Goal: Use online tool/utility: Utilize a website feature to perform a specific function

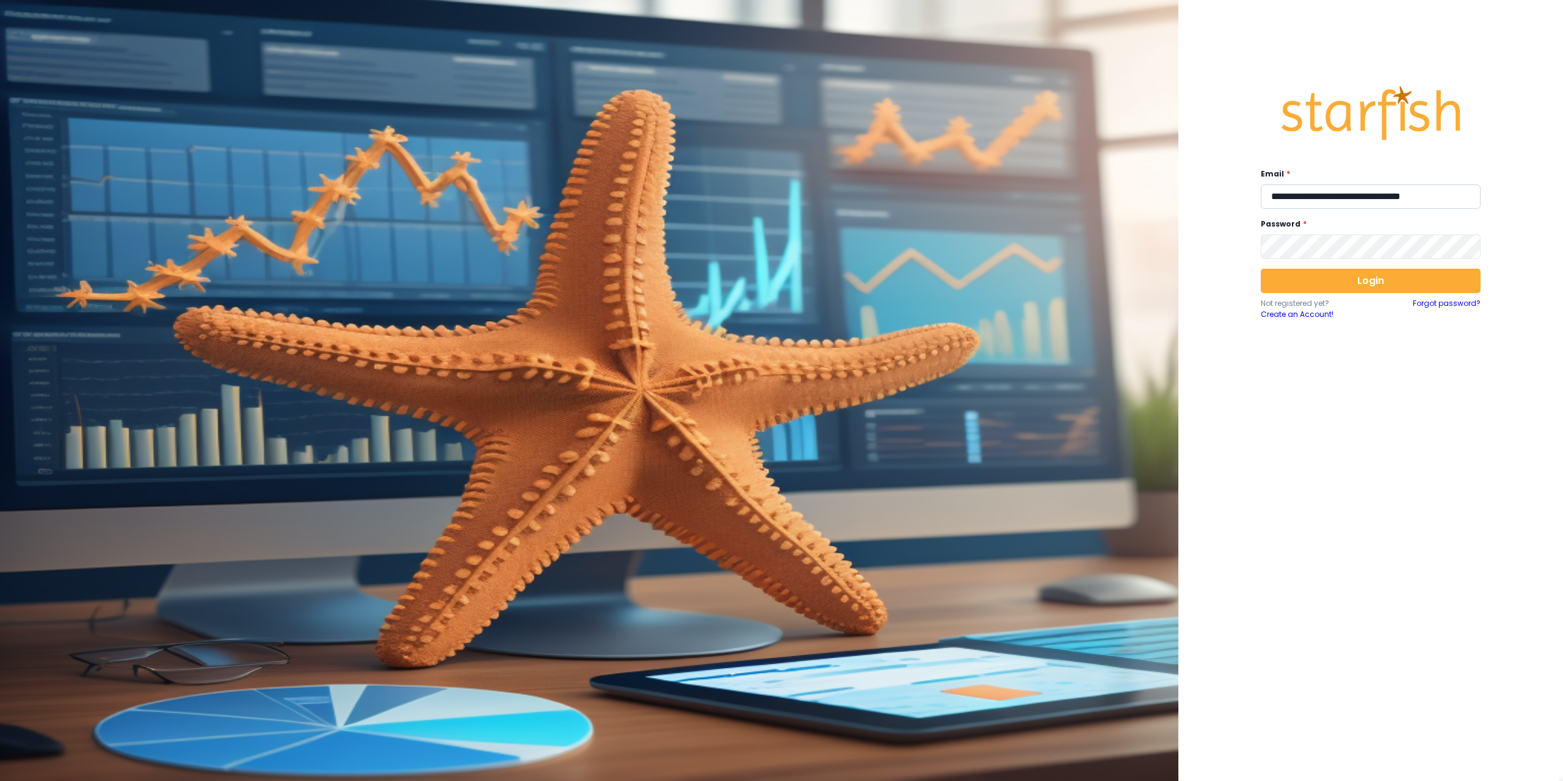
click at [1407, 196] on input "**********" at bounding box center [1371, 196] width 220 height 24
type input "**********"
click at [1402, 284] on button "Login" at bounding box center [1371, 281] width 220 height 24
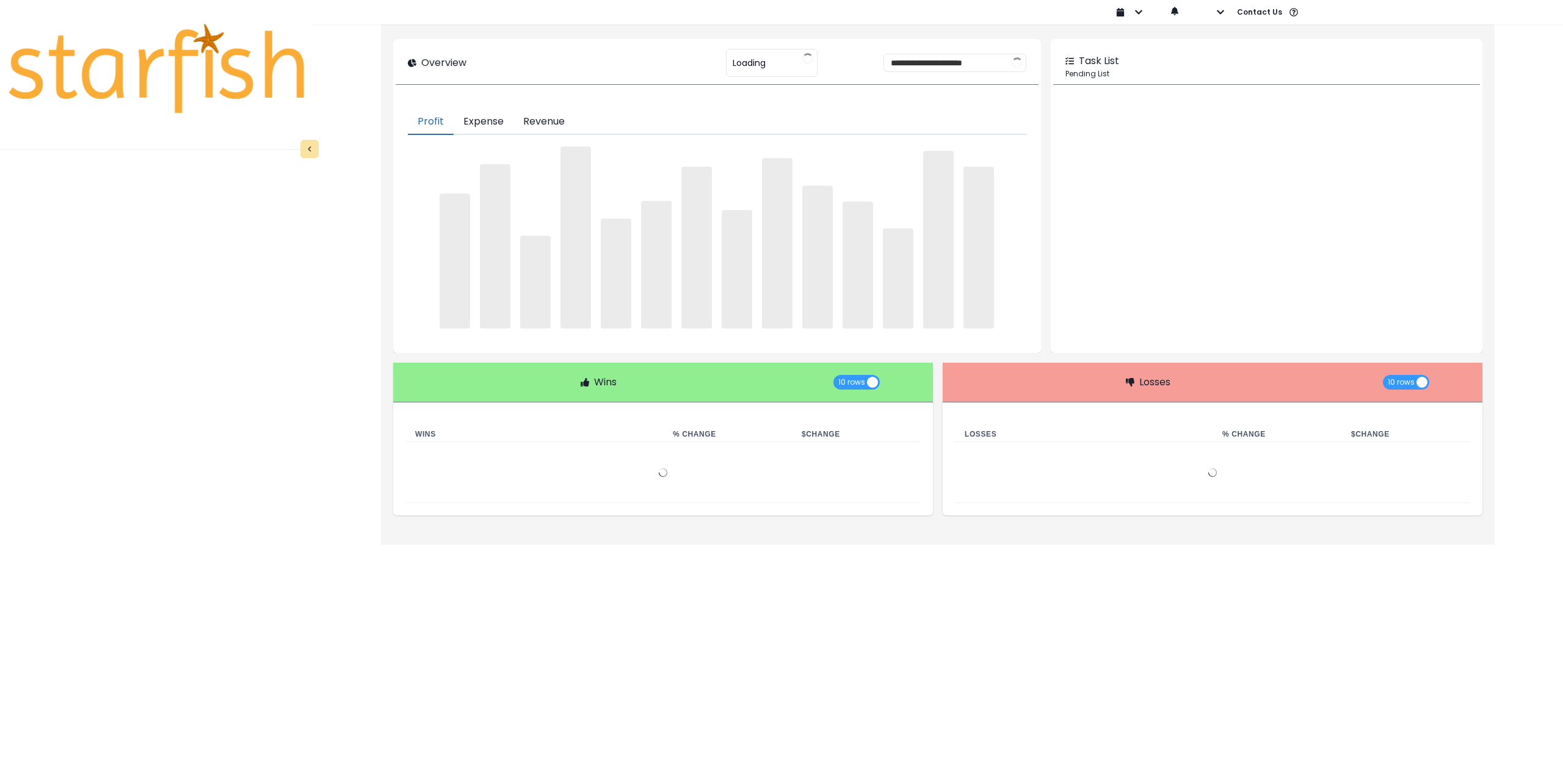
type input "********"
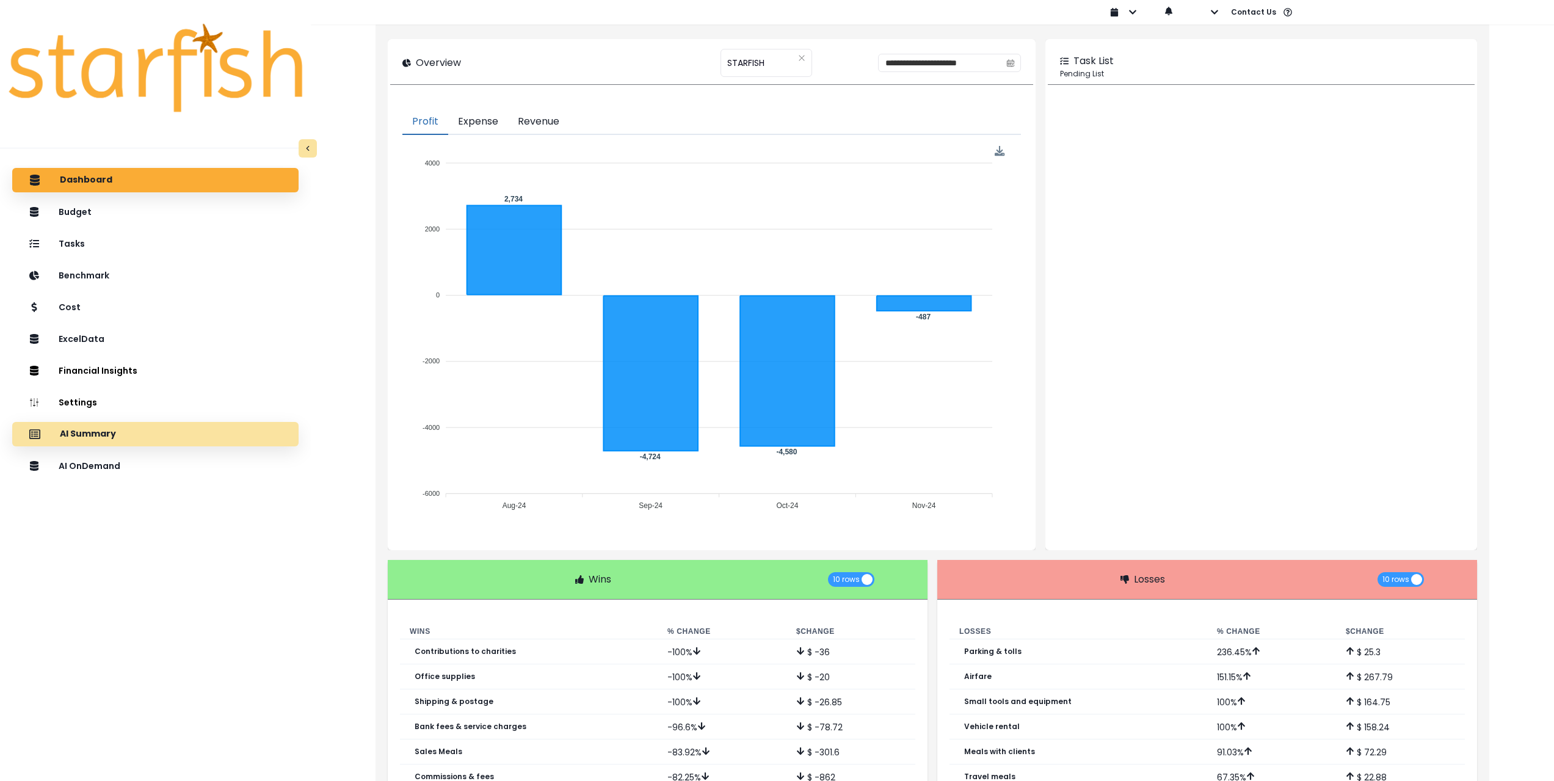
click at [217, 435] on div "AI Summary" at bounding box center [155, 434] width 267 height 26
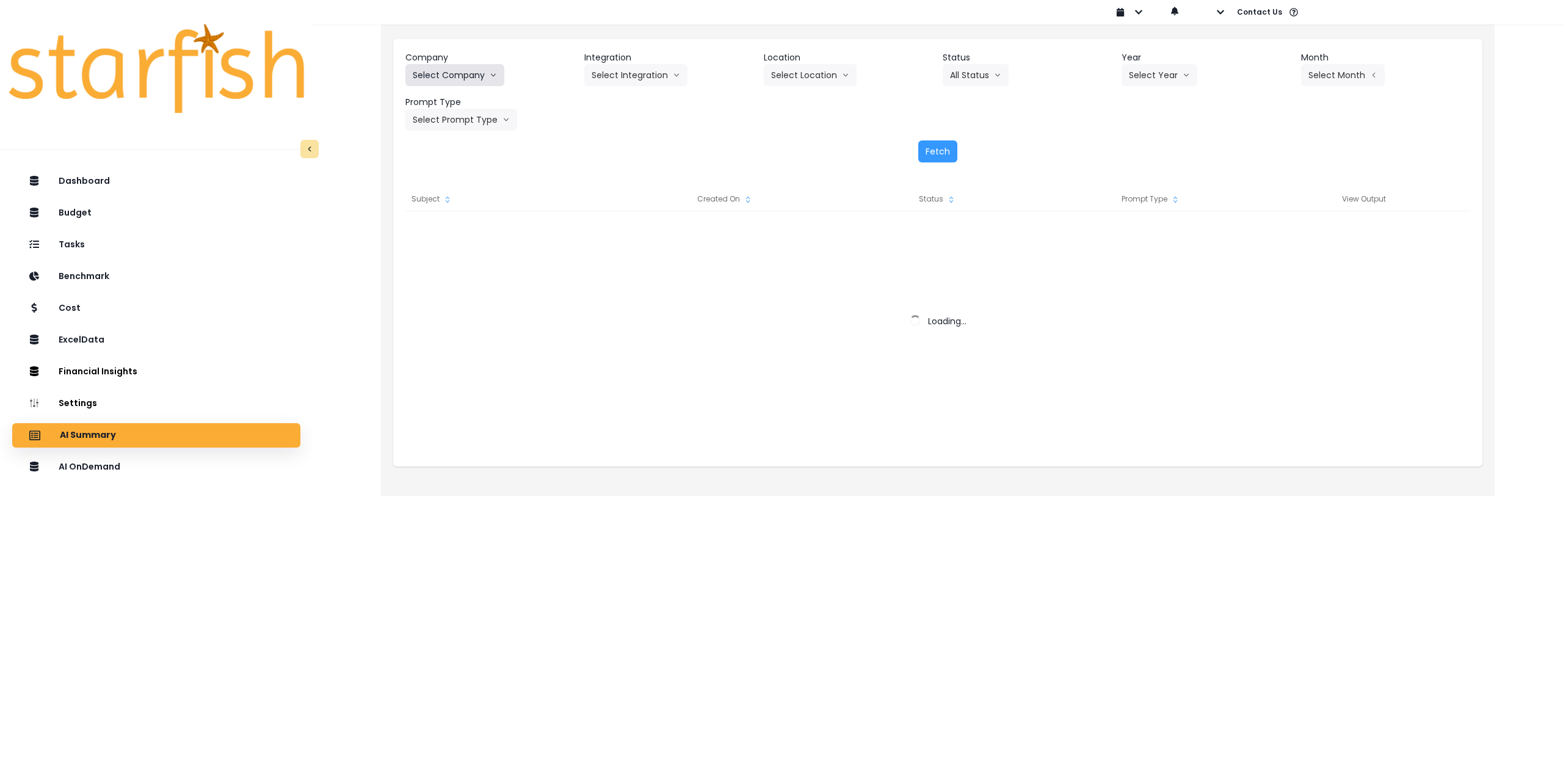
click at [451, 78] on button "Select Company" at bounding box center [454, 75] width 99 height 22
click at [457, 70] on button "Select Company" at bounding box center [454, 75] width 99 height 22
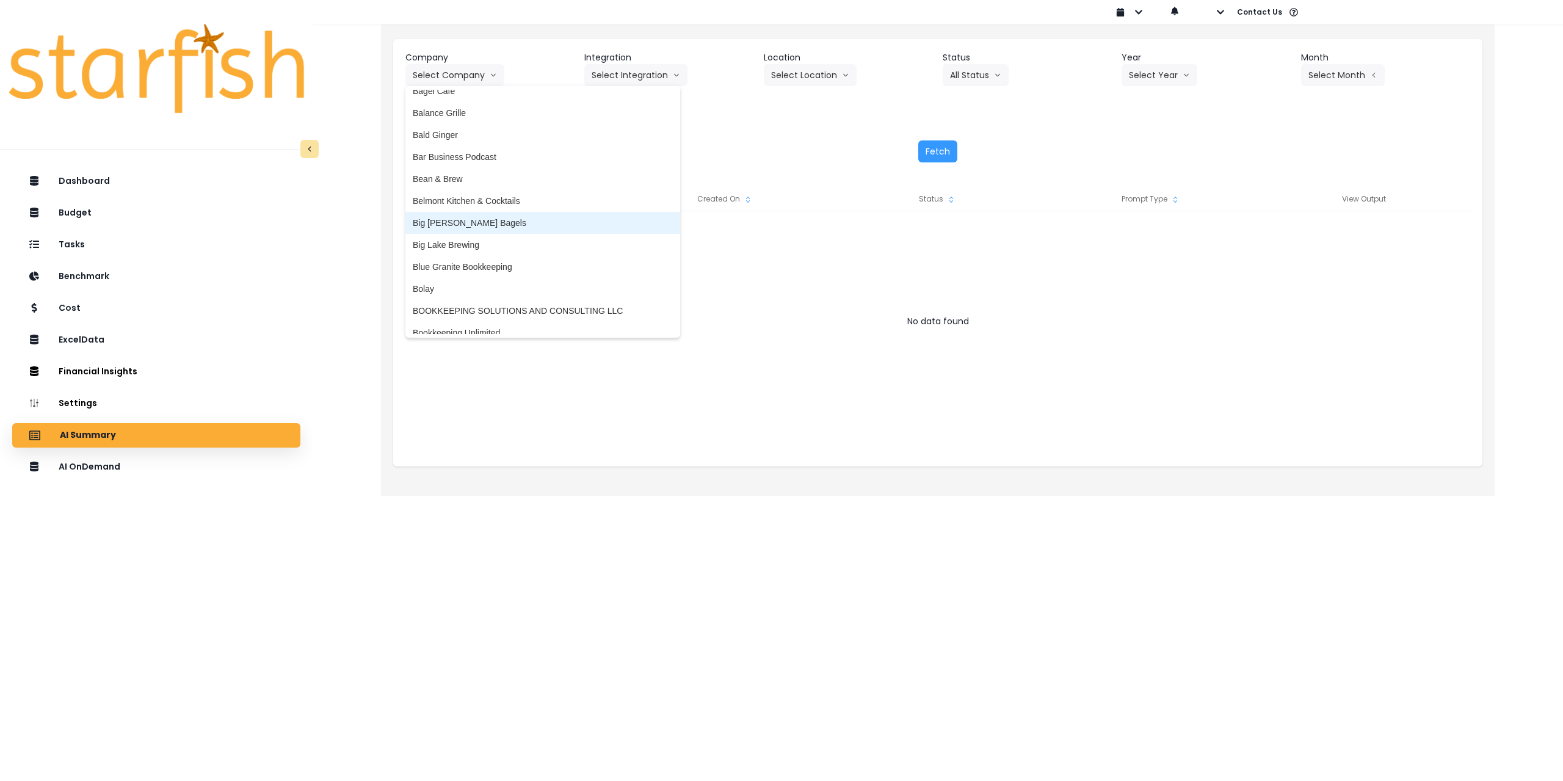
scroll to position [61, 0]
click at [480, 237] on span "Big Lake Brewing" at bounding box center [543, 237] width 260 height 12
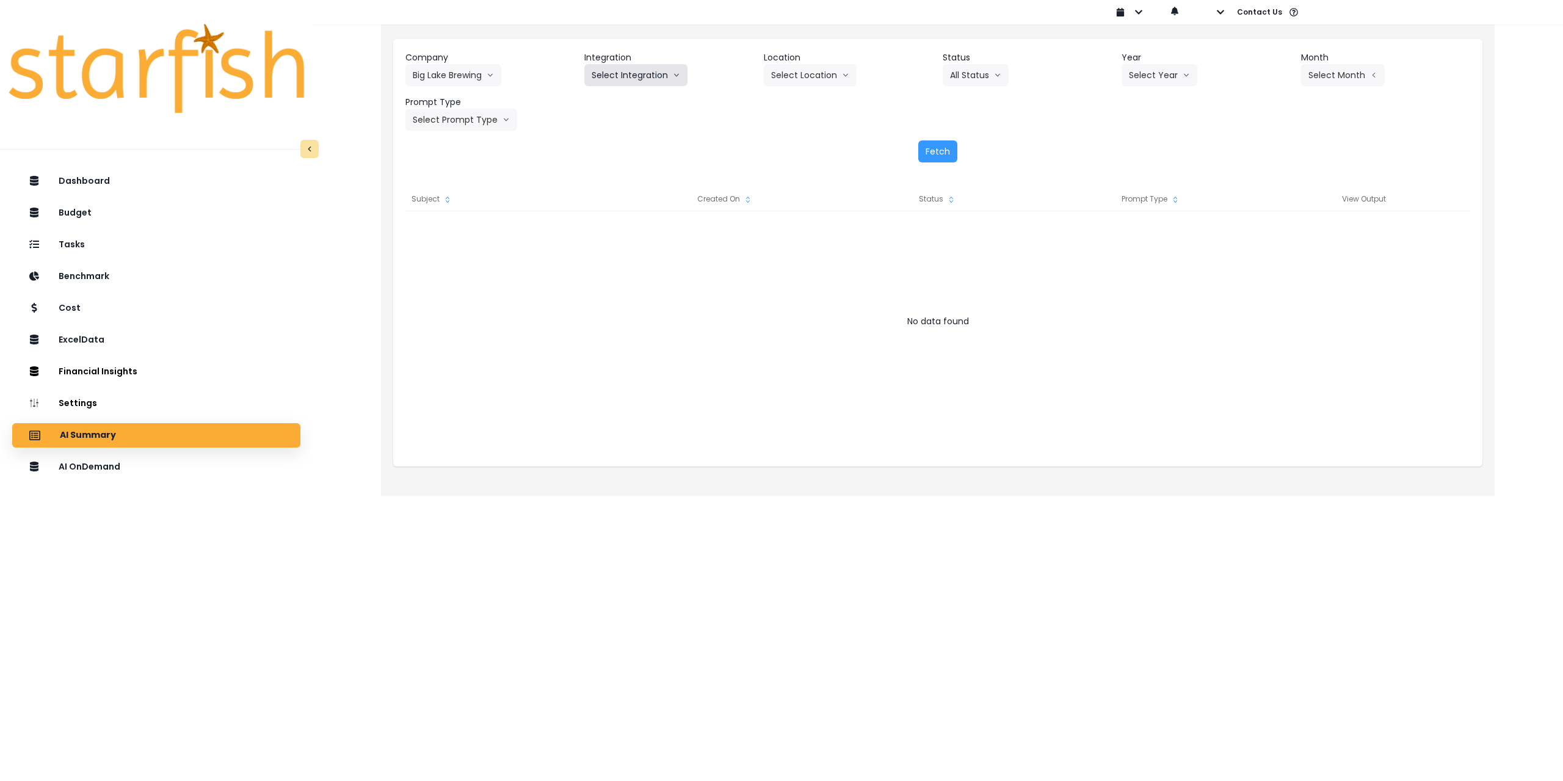
click at [617, 80] on button "Select Integration" at bounding box center [635, 75] width 103 height 22
click at [613, 102] on span "BLB_QBO" at bounding box center [612, 101] width 40 height 12
click at [822, 79] on button "Select Location" at bounding box center [810, 75] width 93 height 22
click at [795, 107] on li "All Locations" at bounding box center [795, 101] width 63 height 22
click at [1001, 76] on icon "arrow down line" at bounding box center [997, 75] width 7 height 12
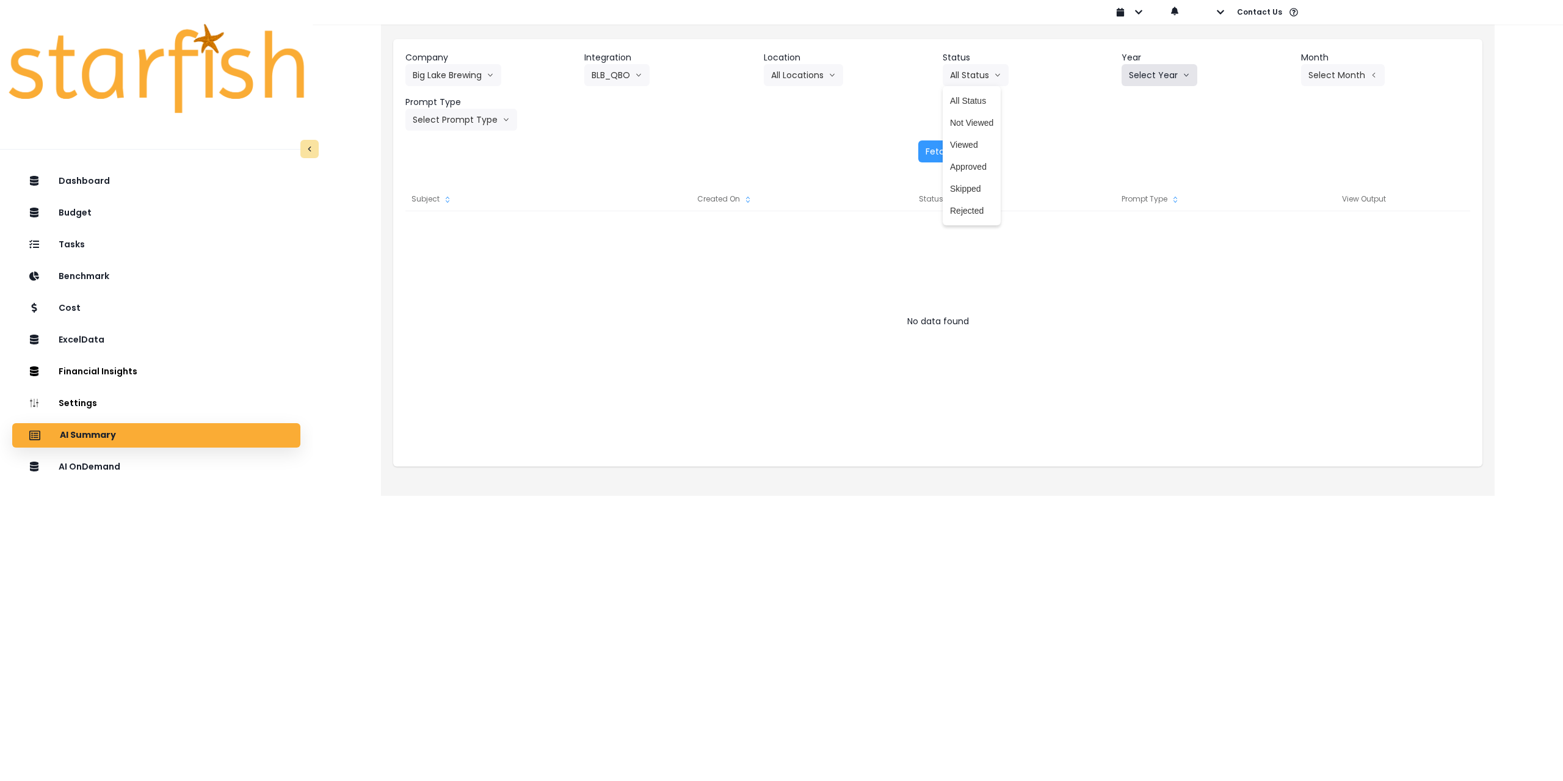
click at [1171, 72] on button "Select Year" at bounding box center [1160, 75] width 76 height 22
drag, startPoint x: 1140, startPoint y: 150, endPoint x: 1158, endPoint y: 145, distance: 19.0
click at [1140, 150] on span "2025" at bounding box center [1138, 145] width 19 height 12
click at [1355, 74] on button "Select Month" at bounding box center [1343, 75] width 84 height 22
click at [1271, 209] on span "July" at bounding box center [1282, 211] width 24 height 12
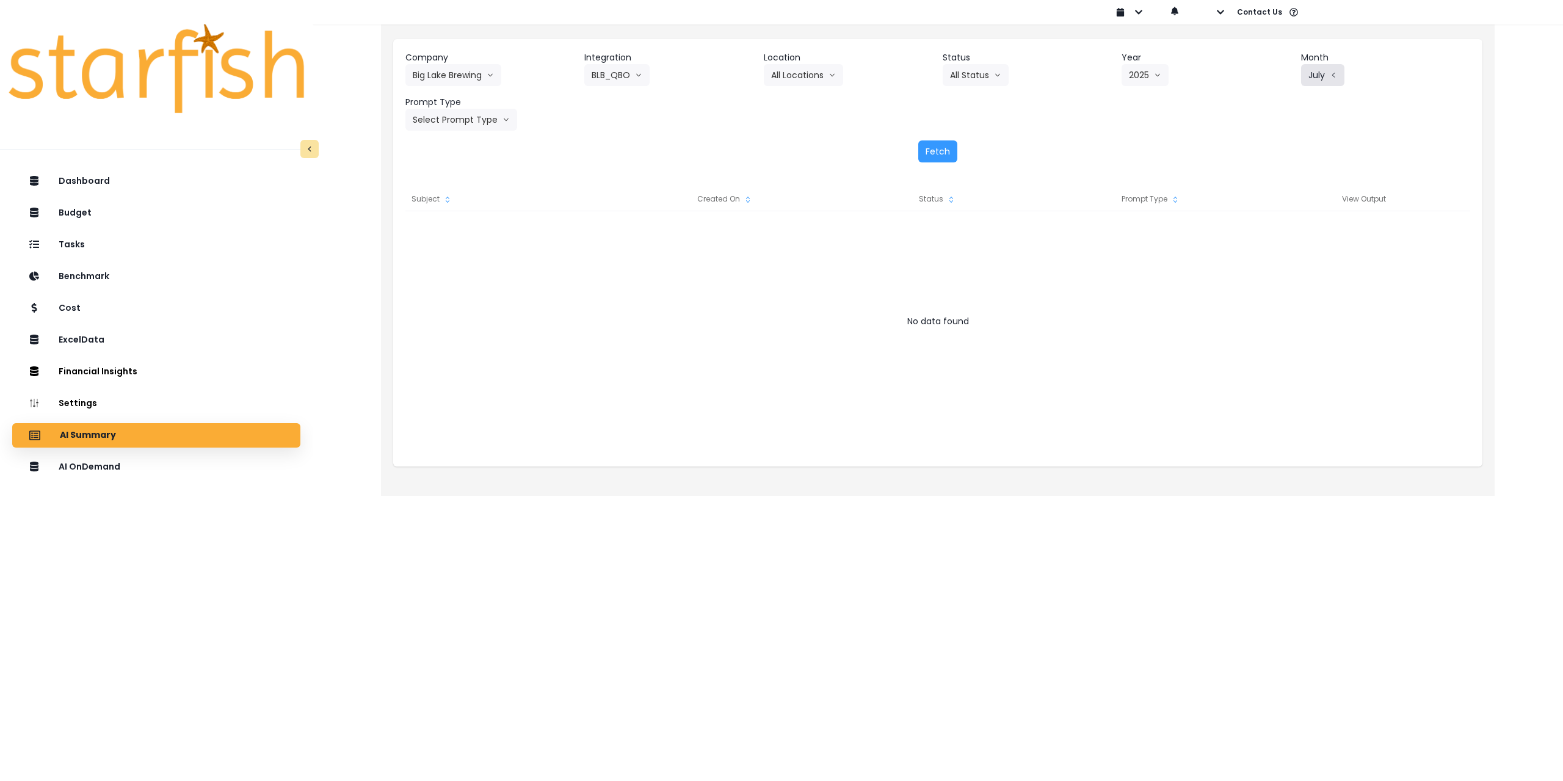
click at [1340, 79] on button "July" at bounding box center [1322, 75] width 43 height 22
click at [1279, 189] on span "June" at bounding box center [1282, 189] width 24 height 12
click at [434, 115] on button "Select Prompt Type" at bounding box center [461, 120] width 112 height 22
click at [449, 232] on span "Monthly Summary" at bounding box center [447, 233] width 69 height 12
drag, startPoint x: 936, startPoint y: 161, endPoint x: 286, endPoint y: 441, distance: 707.7
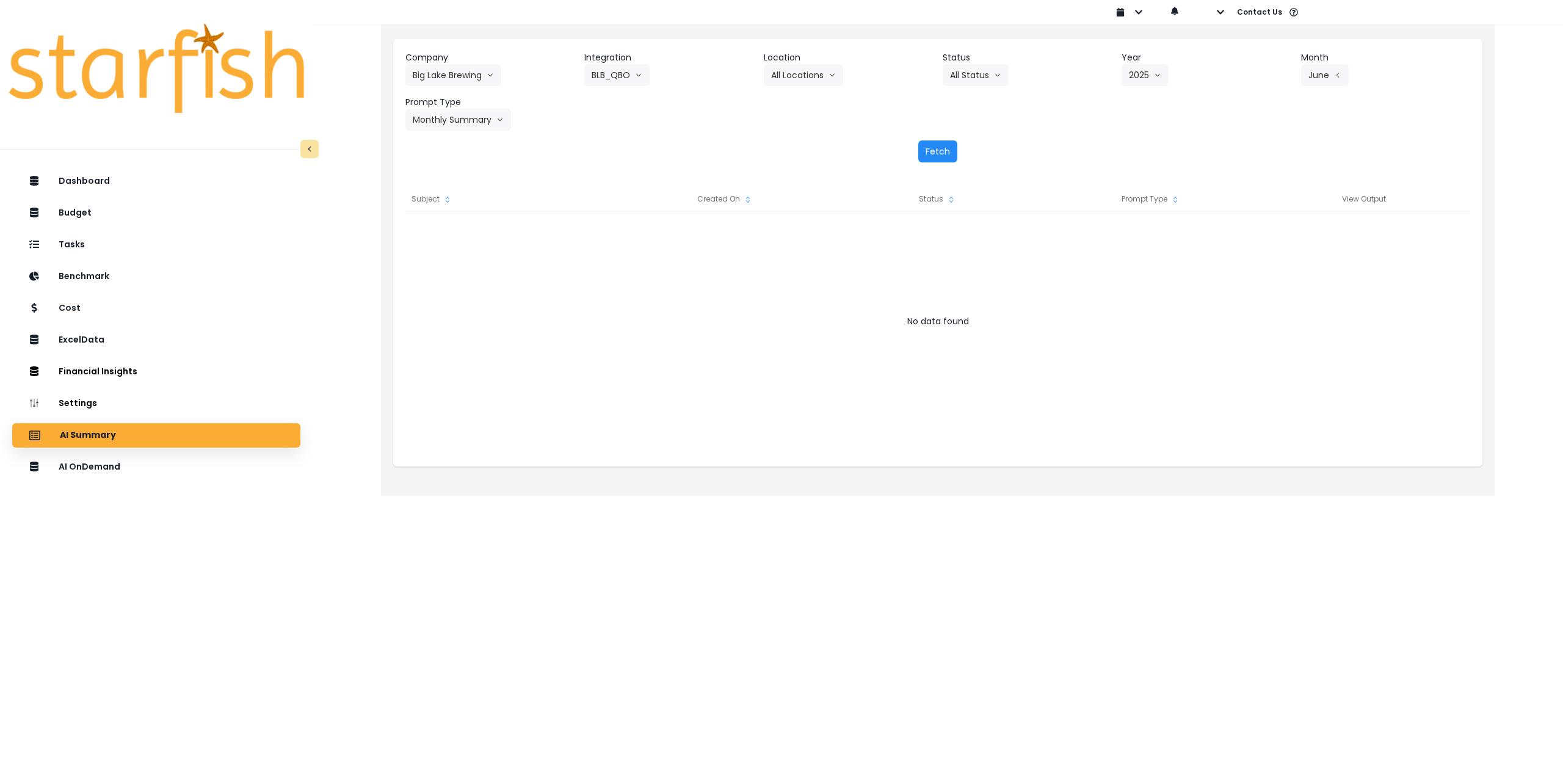
click at [299, 438] on div "Dashboard Budget Tasks Benchmark Cost ExcelData Financial Insights Location Ana…" at bounding box center [781, 239] width 1563 height 479
click at [231, 470] on div "AI OnDemand" at bounding box center [156, 467] width 269 height 26
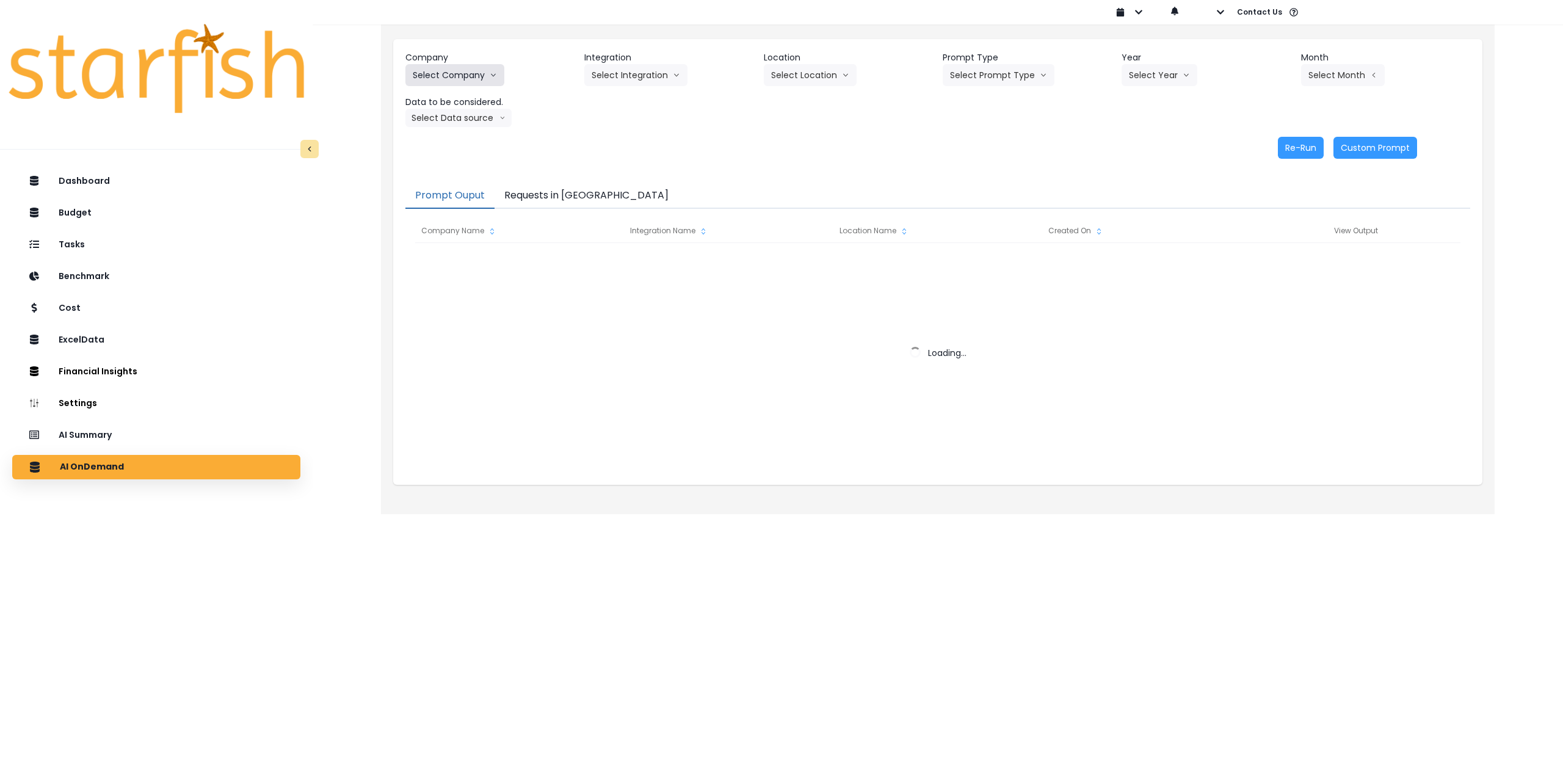
click at [476, 71] on button "Select Company" at bounding box center [454, 75] width 99 height 22
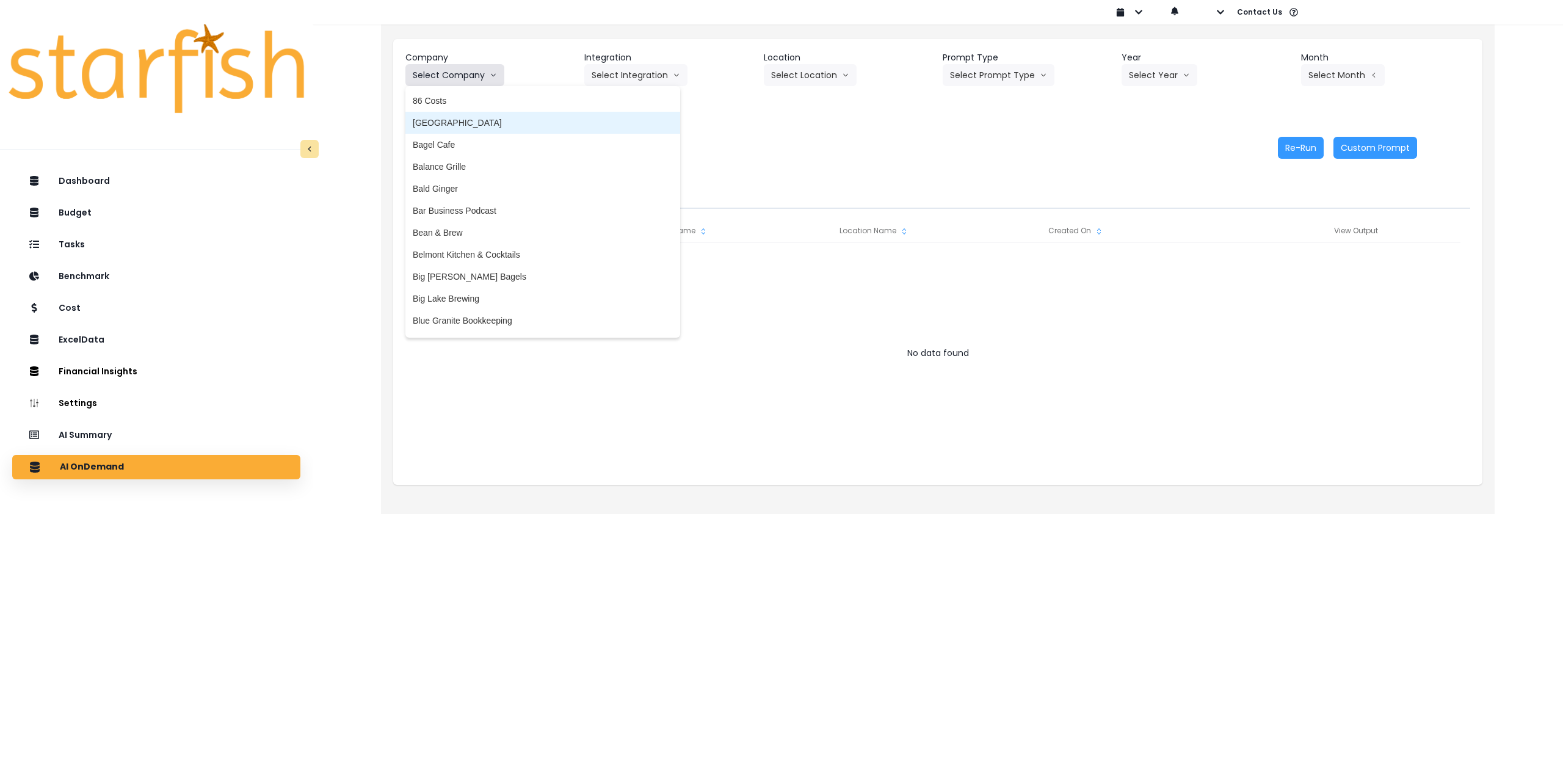
click at [467, 73] on button "Select Company" at bounding box center [454, 75] width 99 height 22
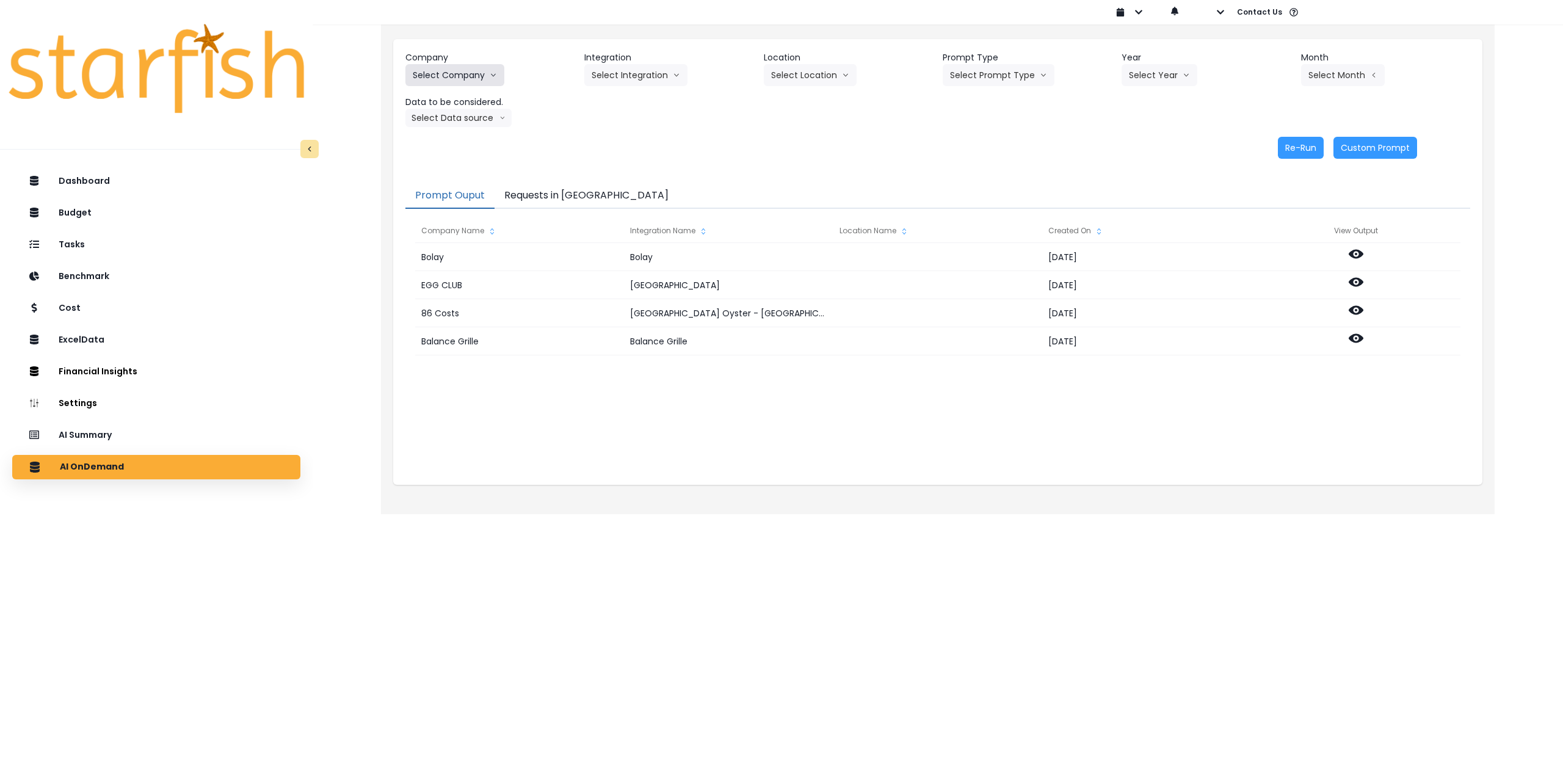
click at [464, 74] on button "Select Company" at bounding box center [454, 75] width 99 height 22
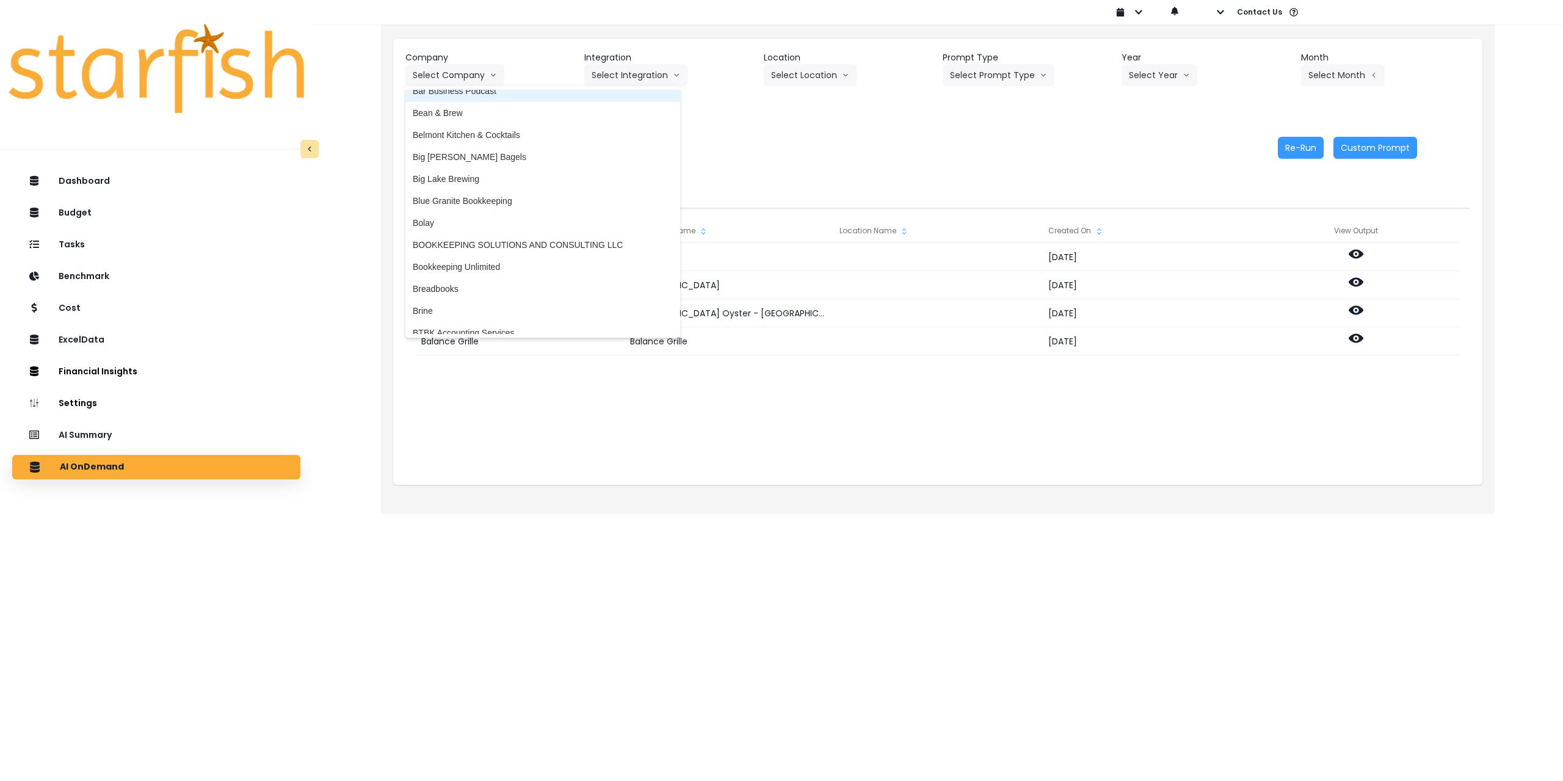
scroll to position [122, 0]
click at [477, 169] on li "Big Lake Brewing" at bounding box center [542, 176] width 275 height 22
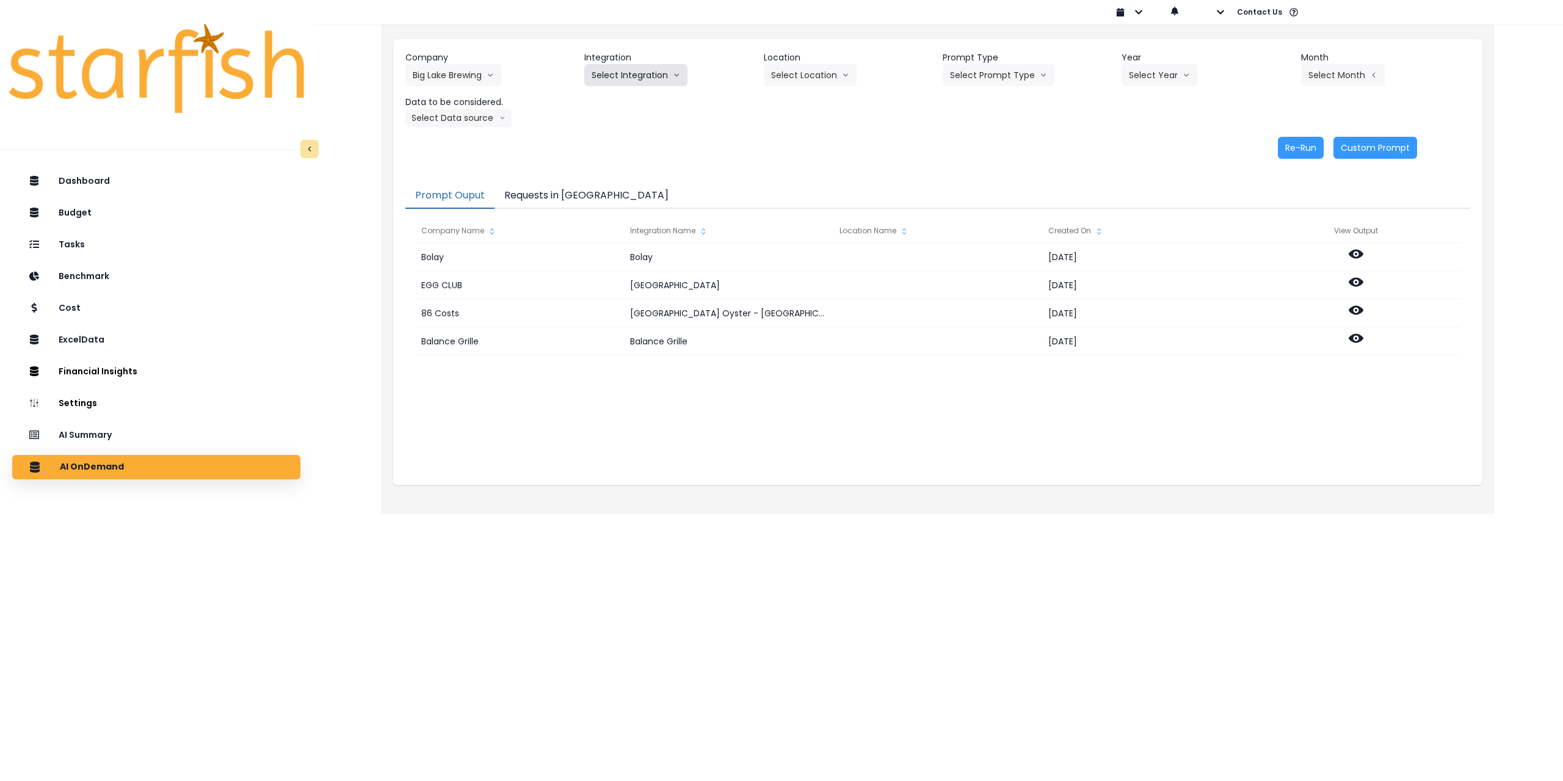
click at [636, 82] on button "Select Integration" at bounding box center [635, 75] width 103 height 22
click at [617, 104] on span "BLB_QBO" at bounding box center [612, 101] width 40 height 12
click at [808, 84] on button "Select Location" at bounding box center [810, 75] width 93 height 22
click at [797, 107] on li "All Locations" at bounding box center [795, 101] width 63 height 22
click at [999, 79] on button "Select Prompt Type" at bounding box center [999, 75] width 112 height 22
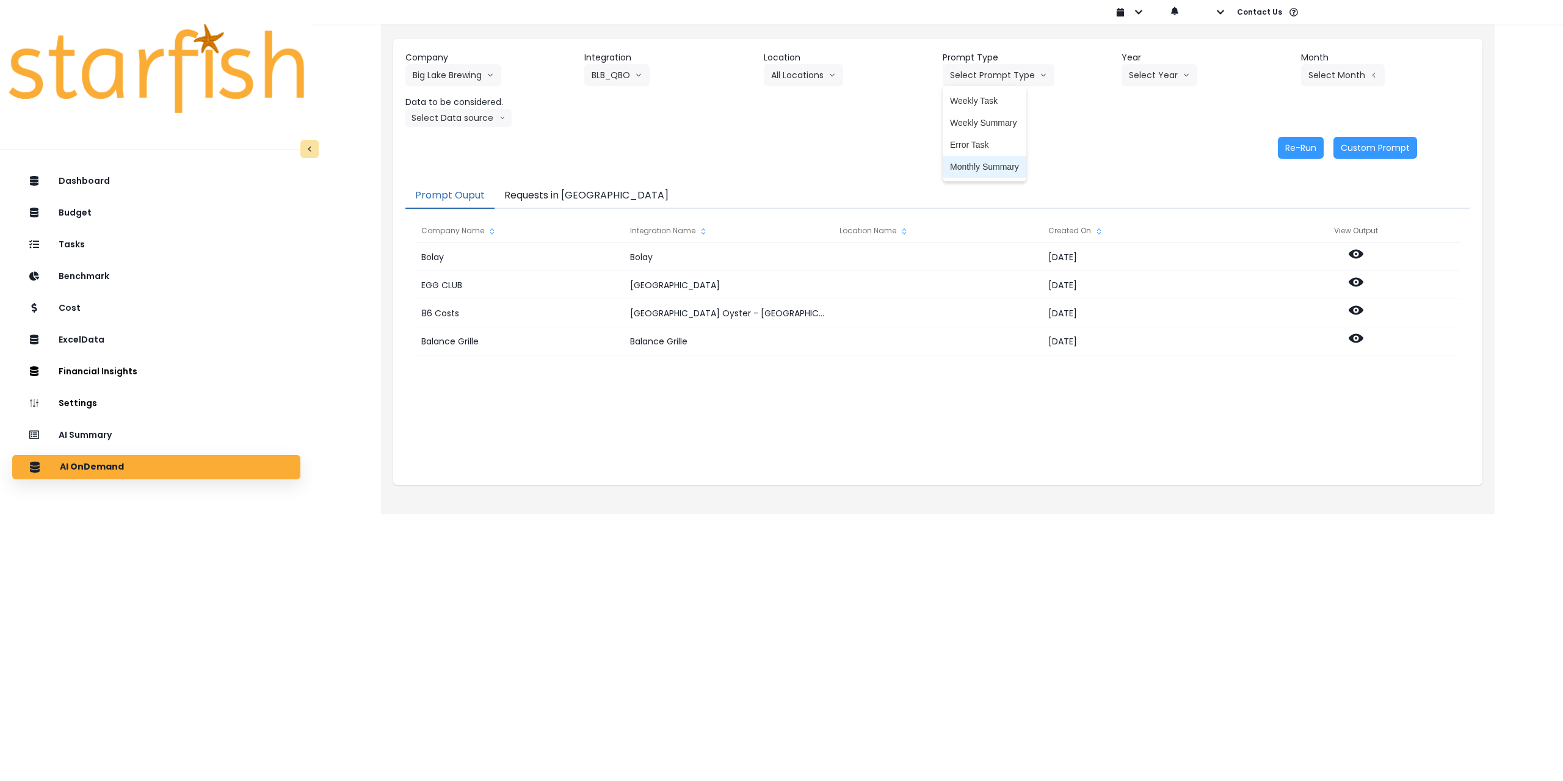
drag, startPoint x: 984, startPoint y: 168, endPoint x: 1086, endPoint y: 128, distance: 110.2
click at [984, 169] on span "Monthly Summary" at bounding box center [984, 167] width 69 height 12
click at [1158, 71] on button "Select Year" at bounding box center [1160, 75] width 76 height 22
click at [1142, 147] on span "2025" at bounding box center [1138, 145] width 19 height 12
click at [1317, 69] on button "Select Month" at bounding box center [1343, 75] width 84 height 22
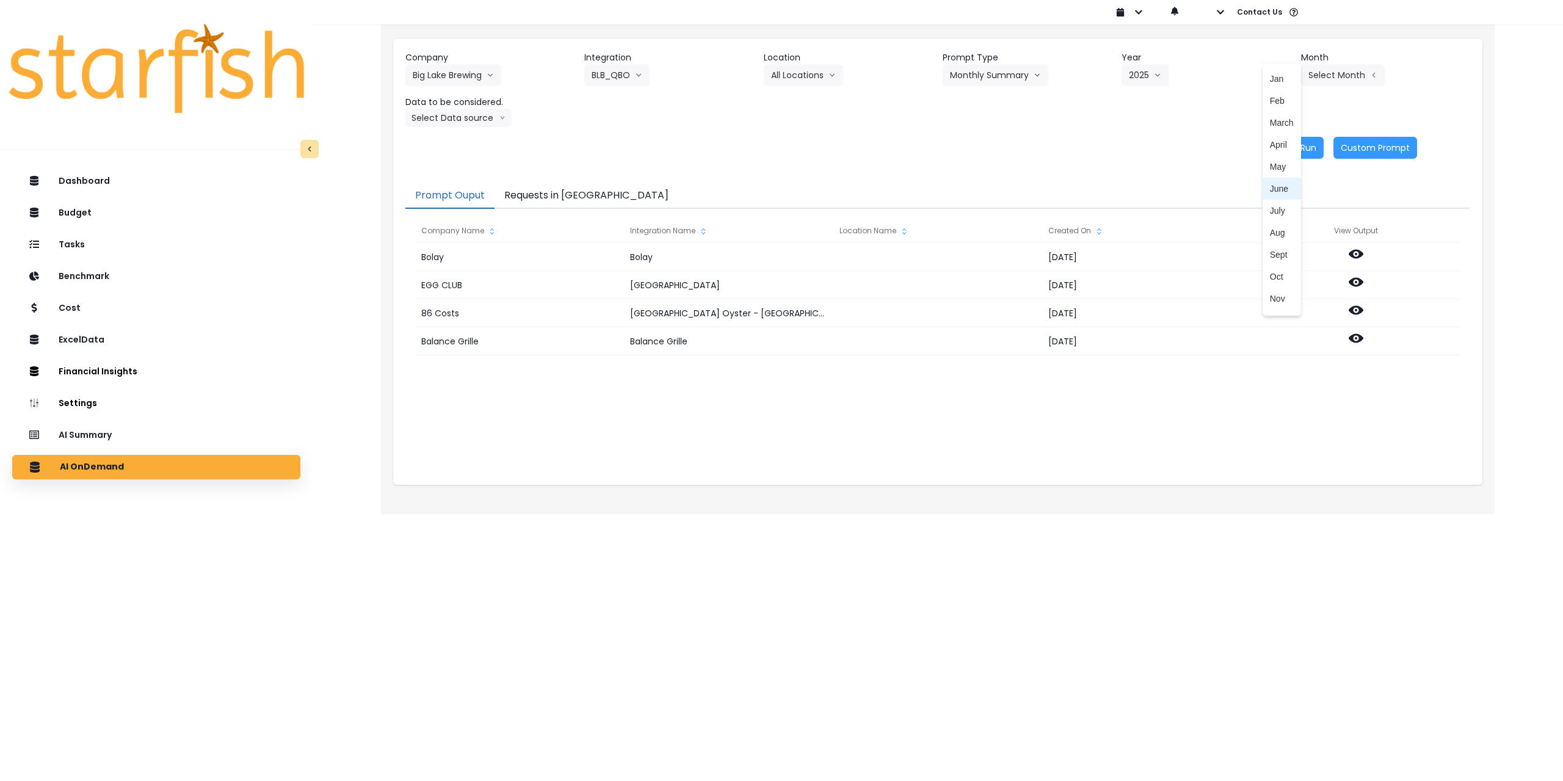
click at [1270, 190] on span "June" at bounding box center [1282, 189] width 24 height 12
click at [463, 119] on button "Select Data source" at bounding box center [458, 118] width 106 height 18
click at [457, 143] on span "Comparison overtime" at bounding box center [453, 142] width 81 height 12
click at [1304, 150] on button "Re-Run" at bounding box center [1301, 148] width 46 height 22
click at [467, 117] on button "Comparison overtime" at bounding box center [464, 118] width 118 height 18
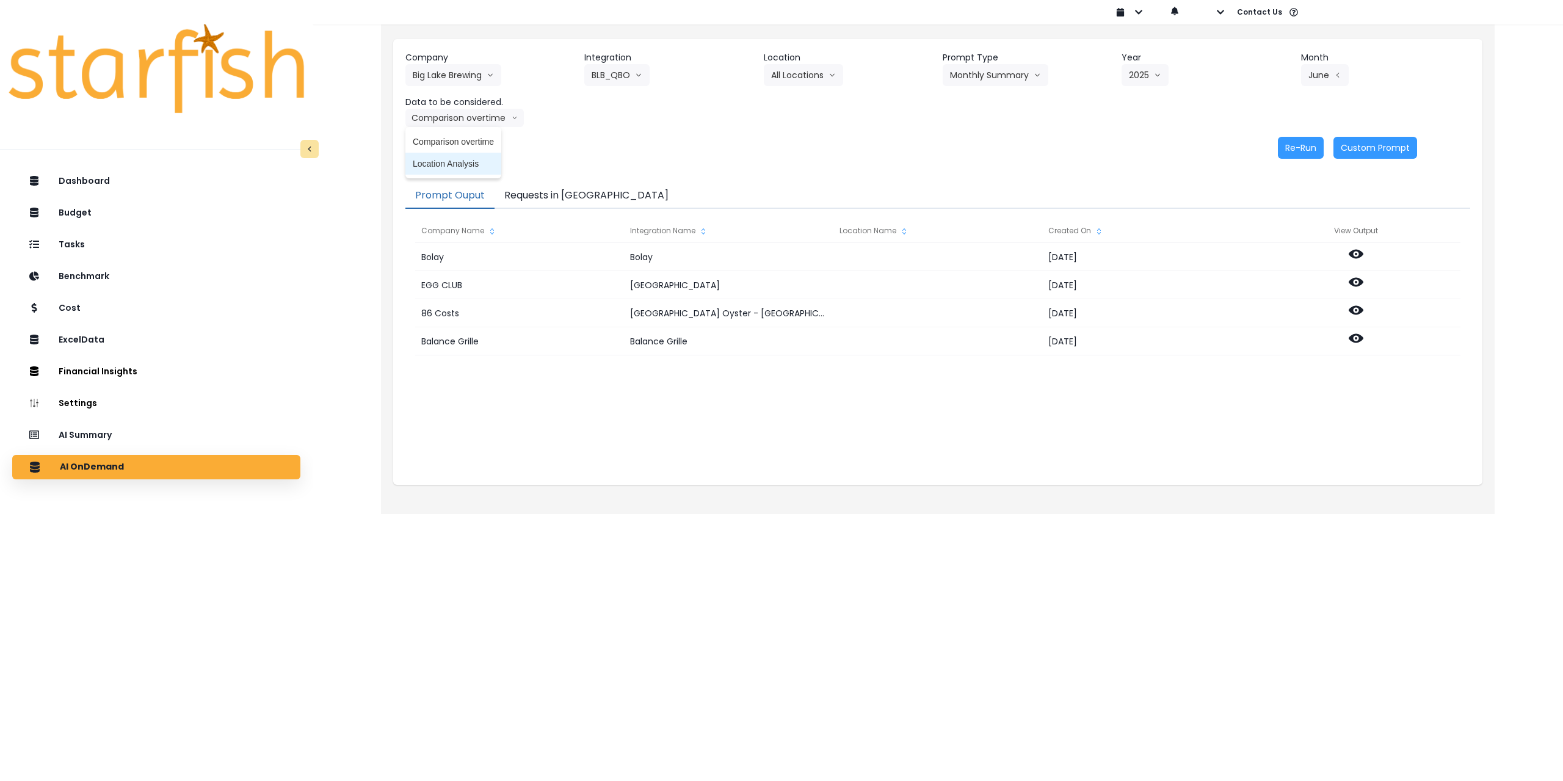
drag, startPoint x: 455, startPoint y: 158, endPoint x: 466, endPoint y: 159, distance: 11.6
click at [455, 159] on span "Location Analysis" at bounding box center [453, 164] width 81 height 12
click at [1321, 145] on button "Re-Run" at bounding box center [1301, 148] width 46 height 22
click at [450, 78] on button "Big Lake Brewing" at bounding box center [453, 75] width 96 height 22
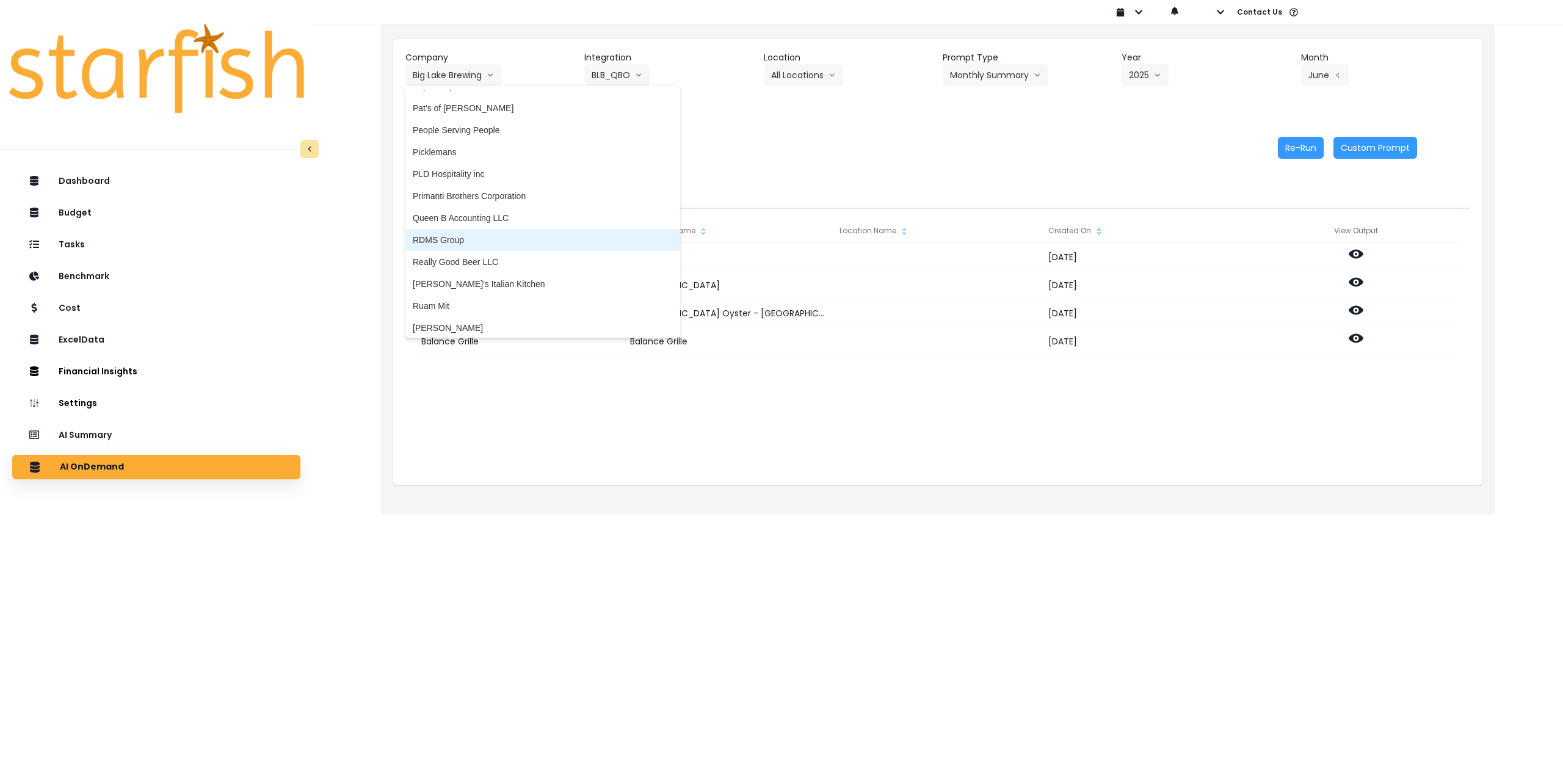
scroll to position [1771, 0]
click at [482, 245] on span "[PERSON_NAME]'s Italian Kitchen" at bounding box center [543, 242] width 260 height 12
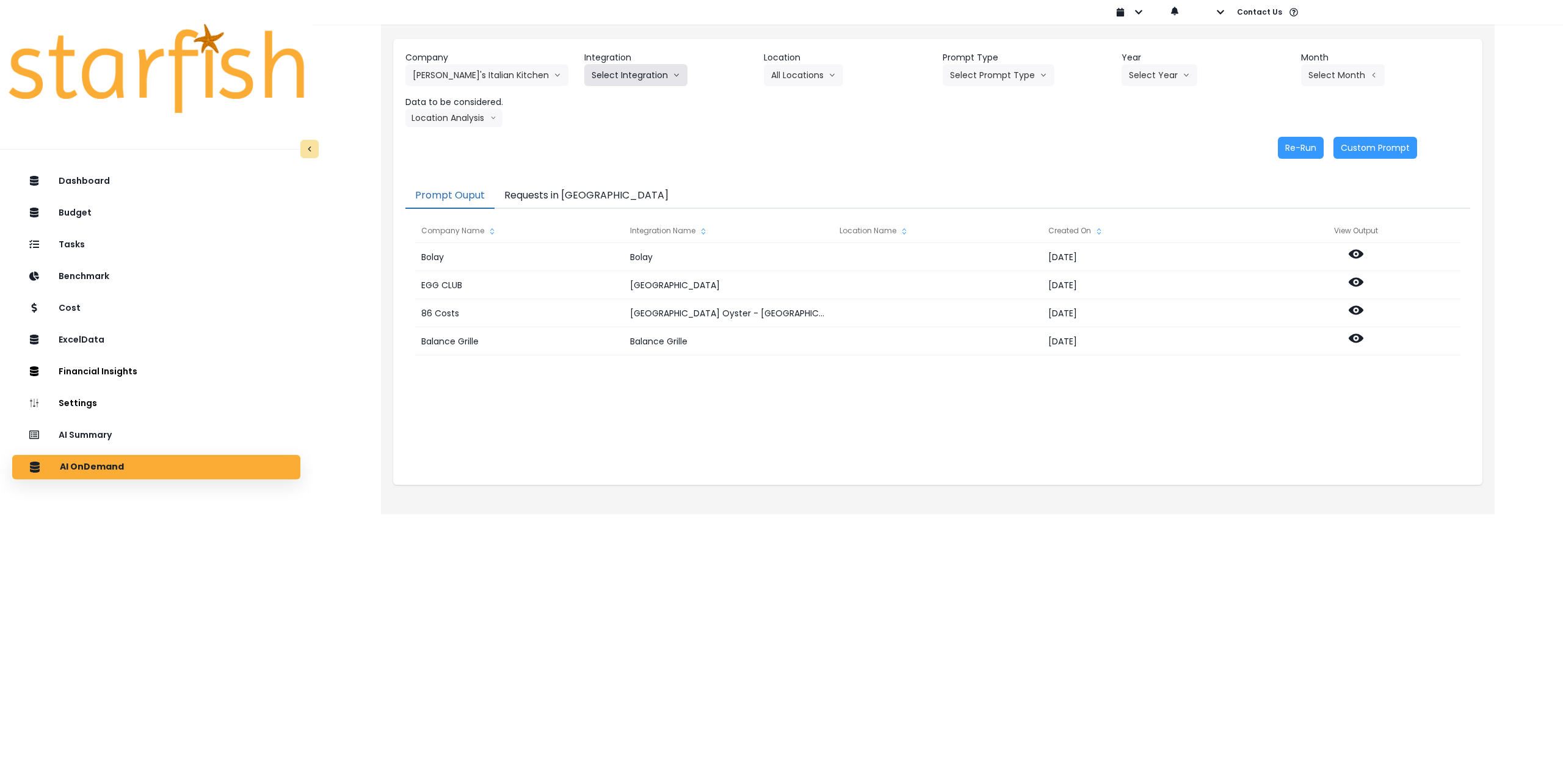
click at [637, 64] on div "Integration Select Integration Quickbooks Online" at bounding box center [668, 68] width 169 height 35
click at [634, 79] on button "Select Integration" at bounding box center [635, 75] width 103 height 22
click at [625, 100] on span "Quickbooks Online" at bounding box center [628, 101] width 72 height 12
click at [814, 82] on button "Select Location" at bounding box center [810, 75] width 93 height 22
drag, startPoint x: 807, startPoint y: 106, endPoint x: 949, endPoint y: 102, distance: 142.3
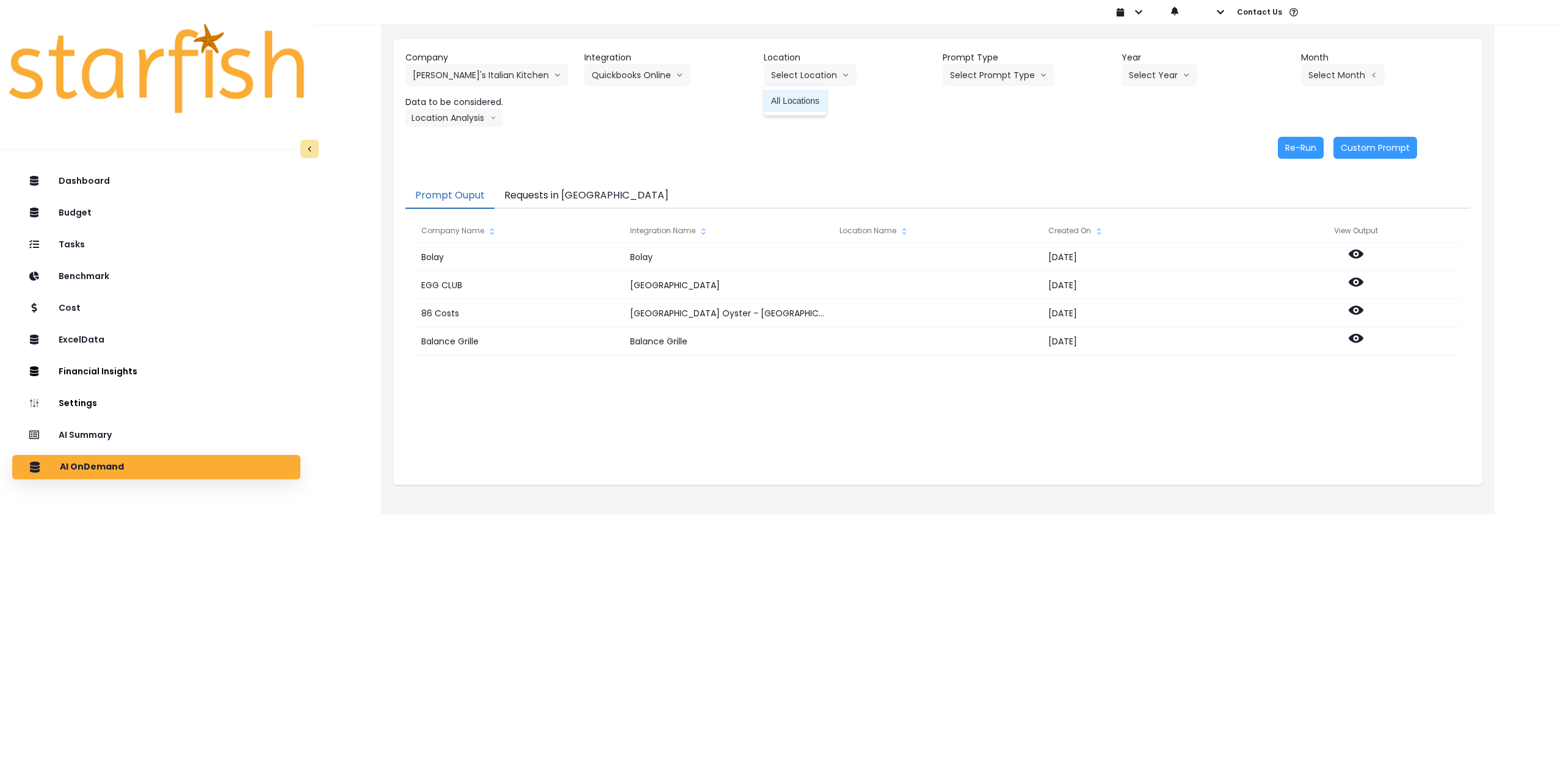
click at [808, 106] on span "All Locations" at bounding box center [795, 101] width 48 height 12
click at [1004, 77] on button "Select Prompt Type" at bounding box center [999, 75] width 112 height 22
drag, startPoint x: 986, startPoint y: 162, endPoint x: 996, endPoint y: 162, distance: 9.8
click at [986, 163] on span "Monthly Summary" at bounding box center [984, 167] width 69 height 12
click at [1131, 76] on button "Select Year" at bounding box center [1160, 75] width 76 height 22
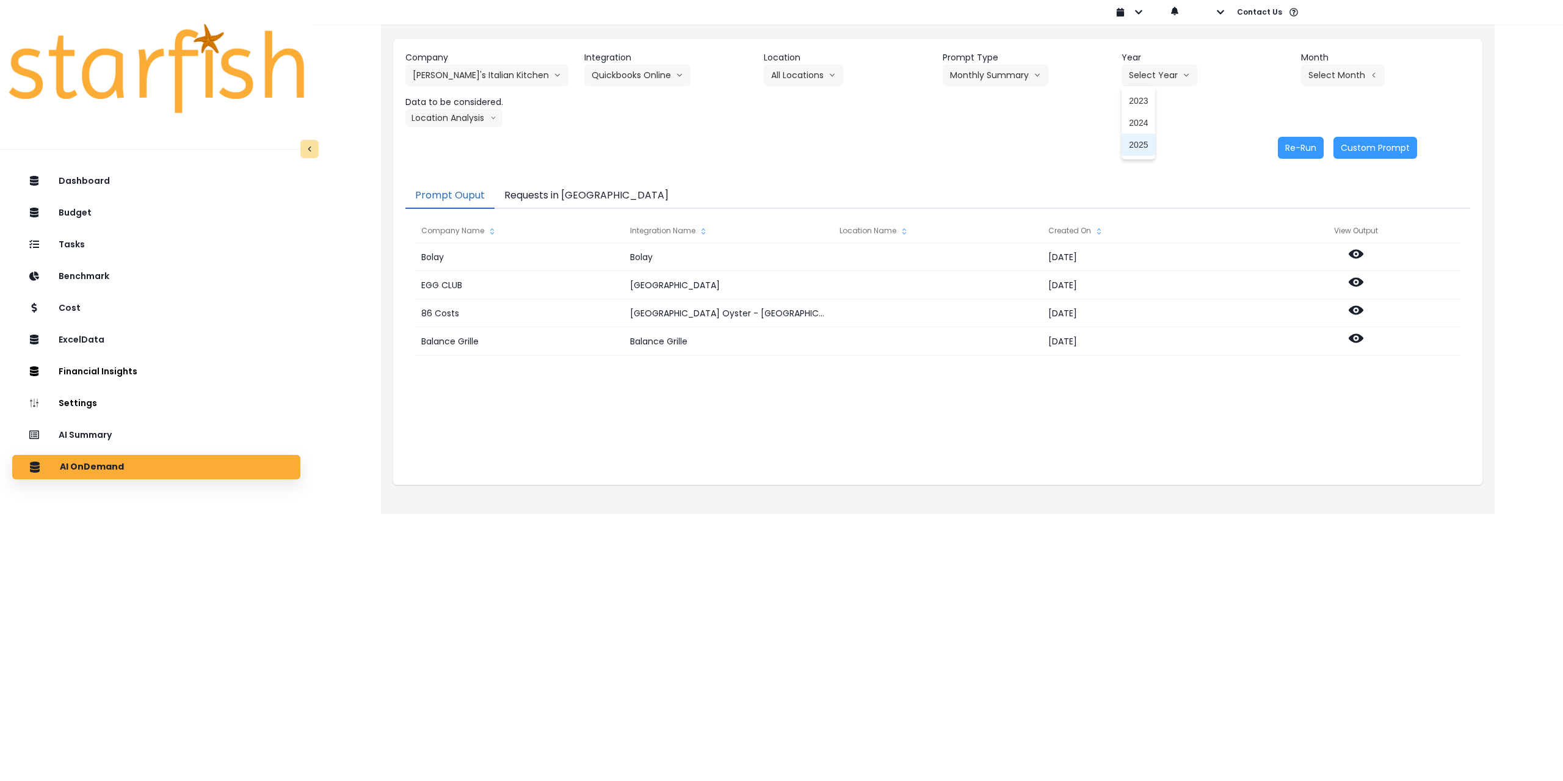
click at [1132, 150] on span "2025" at bounding box center [1138, 145] width 19 height 12
click at [1335, 73] on button "Select Month" at bounding box center [1343, 75] width 84 height 22
click at [1274, 192] on span "June" at bounding box center [1282, 189] width 24 height 12
click at [437, 117] on button "Location Analysis" at bounding box center [453, 118] width 97 height 18
drag, startPoint x: 443, startPoint y: 137, endPoint x: 430, endPoint y: 140, distance: 12.6
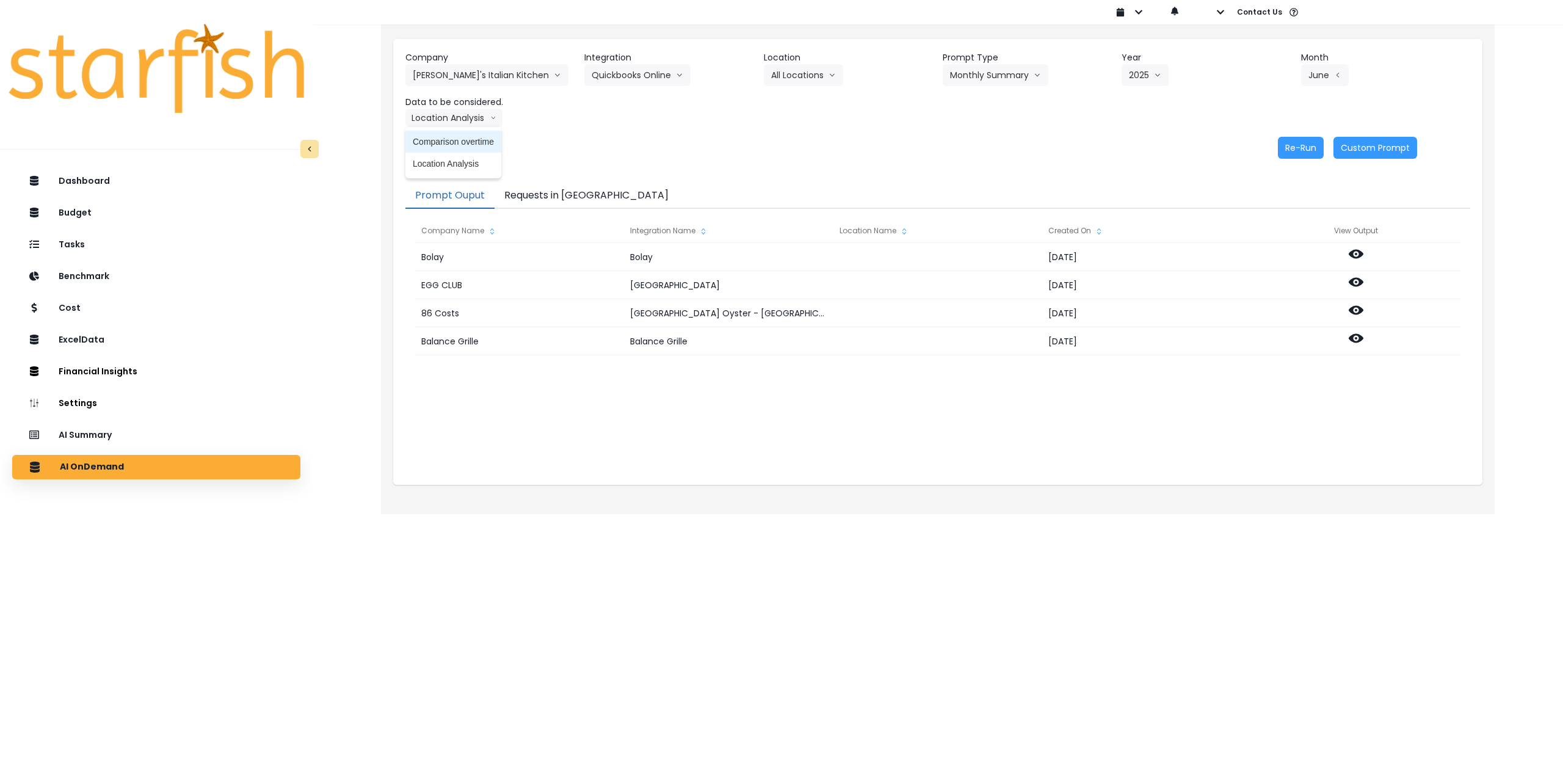
click at [443, 138] on span "Comparison overtime" at bounding box center [453, 142] width 81 height 12
click at [1332, 70] on button "June" at bounding box center [1325, 75] width 48 height 22
click at [1285, 167] on li "May" at bounding box center [1282, 167] width 38 height 22
click at [473, 112] on button "Comparison overtime" at bounding box center [464, 118] width 118 height 18
click at [463, 141] on span "Comparison overtime" at bounding box center [453, 142] width 81 height 12
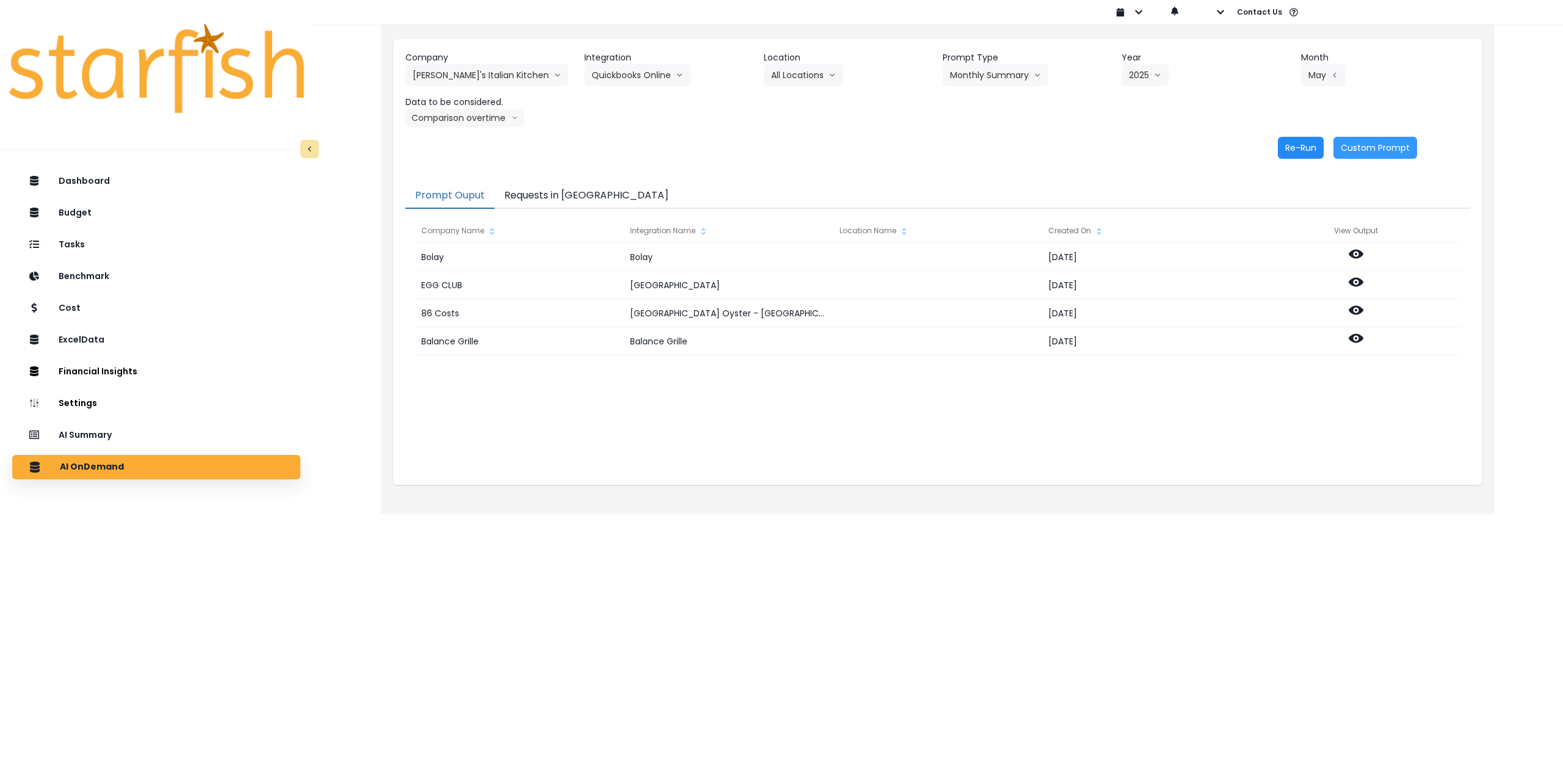
click at [1294, 148] on button "Re-Run" at bounding box center [1301, 148] width 46 height 22
click at [462, 117] on button "Comparison overtime" at bounding box center [464, 118] width 118 height 18
click at [442, 164] on span "Location Analysis" at bounding box center [453, 164] width 81 height 12
click at [1299, 148] on button "Re-Run" at bounding box center [1301, 148] width 46 height 22
click at [480, 71] on button "[PERSON_NAME]'s Italian Kitchen" at bounding box center [486, 75] width 163 height 22
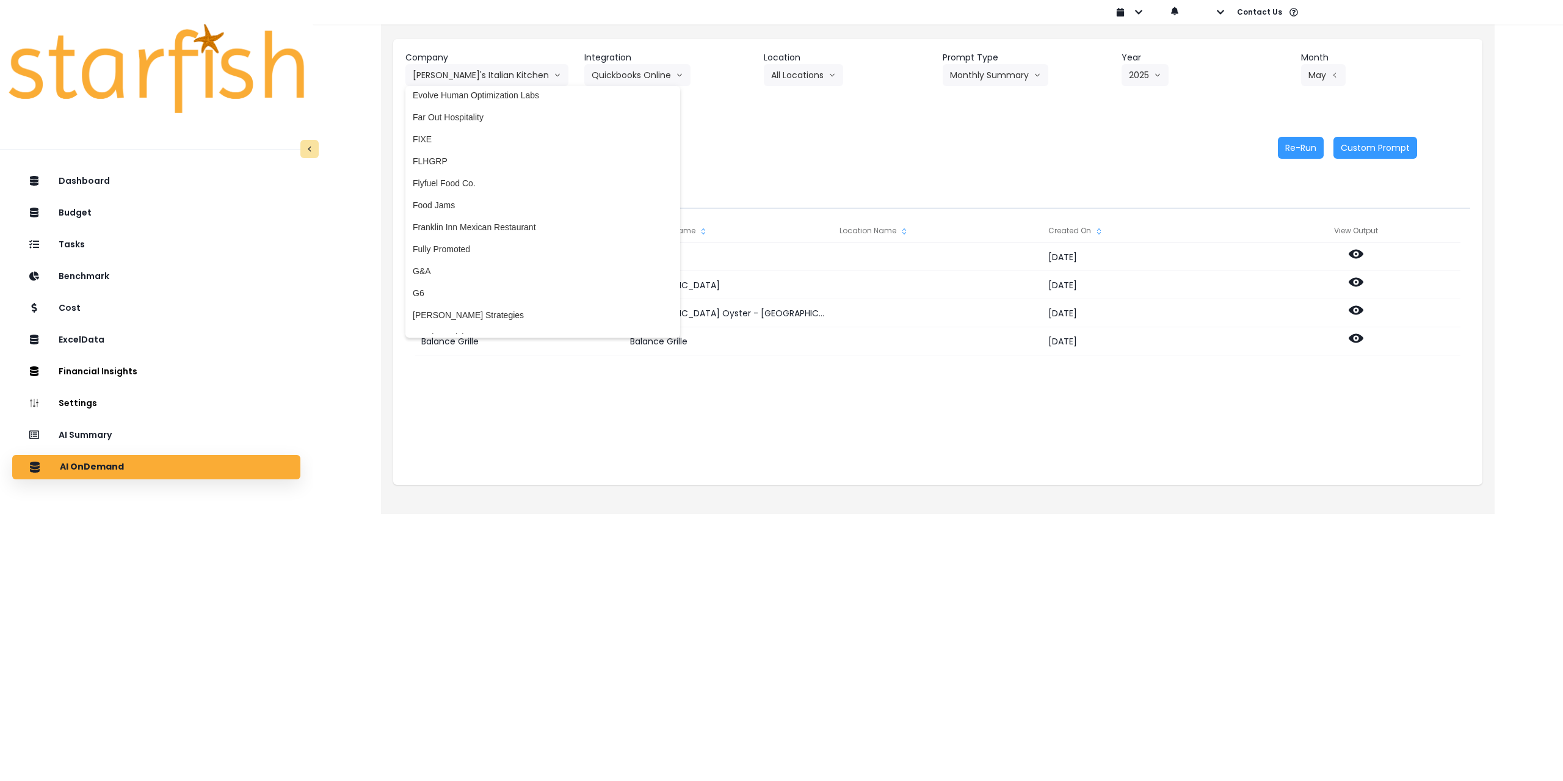
scroll to position [855, 0]
drag, startPoint x: 473, startPoint y: 126, endPoint x: 518, endPoint y: 115, distance: 46.5
click at [474, 126] on span "Far Out Hospitality" at bounding box center [543, 125] width 260 height 12
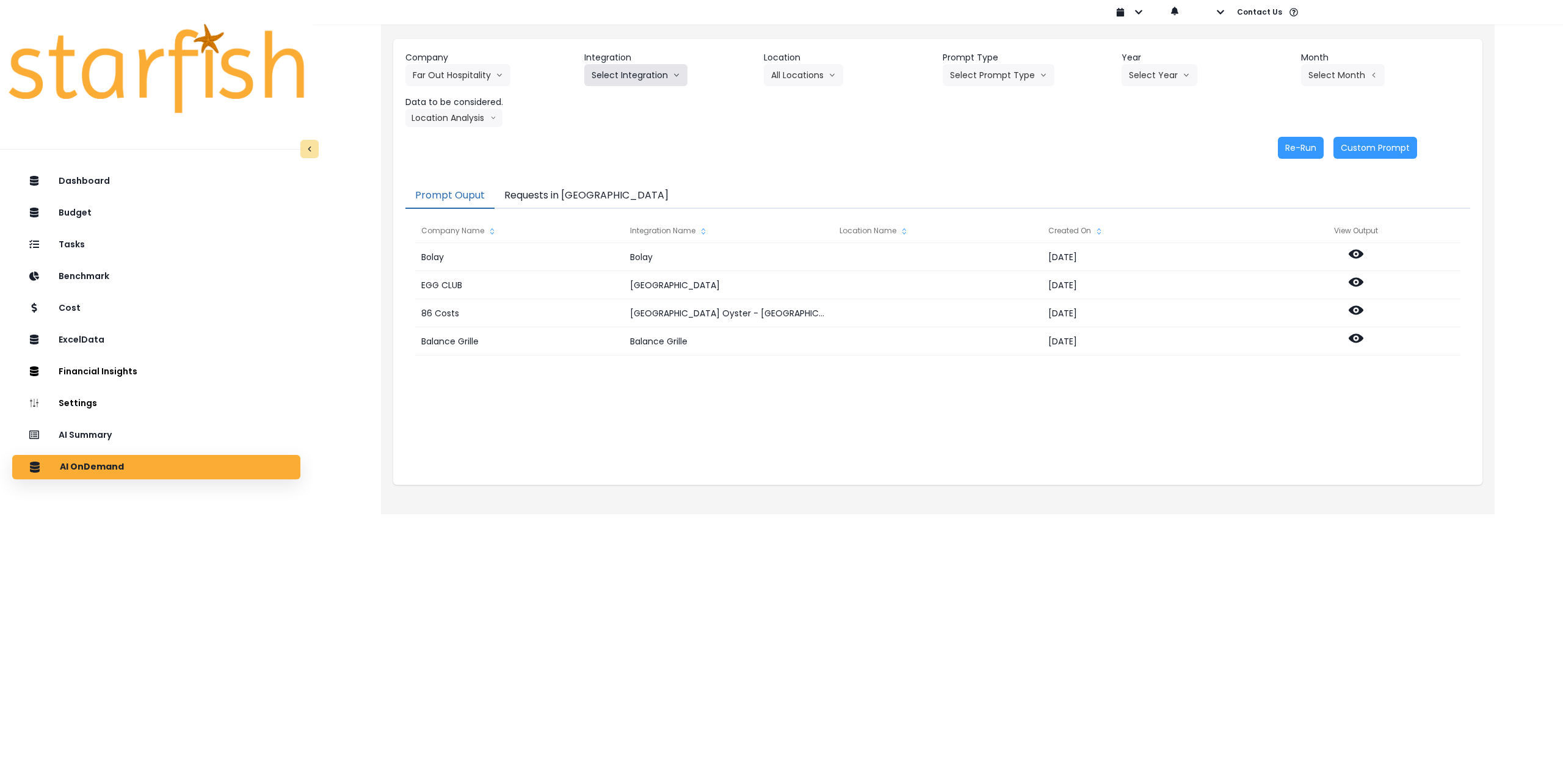
click at [642, 73] on button "Select Integration" at bounding box center [635, 75] width 103 height 22
click at [593, 101] on span "R365" at bounding box center [602, 101] width 20 height 12
click at [796, 70] on button "Select Location" at bounding box center [810, 75] width 93 height 22
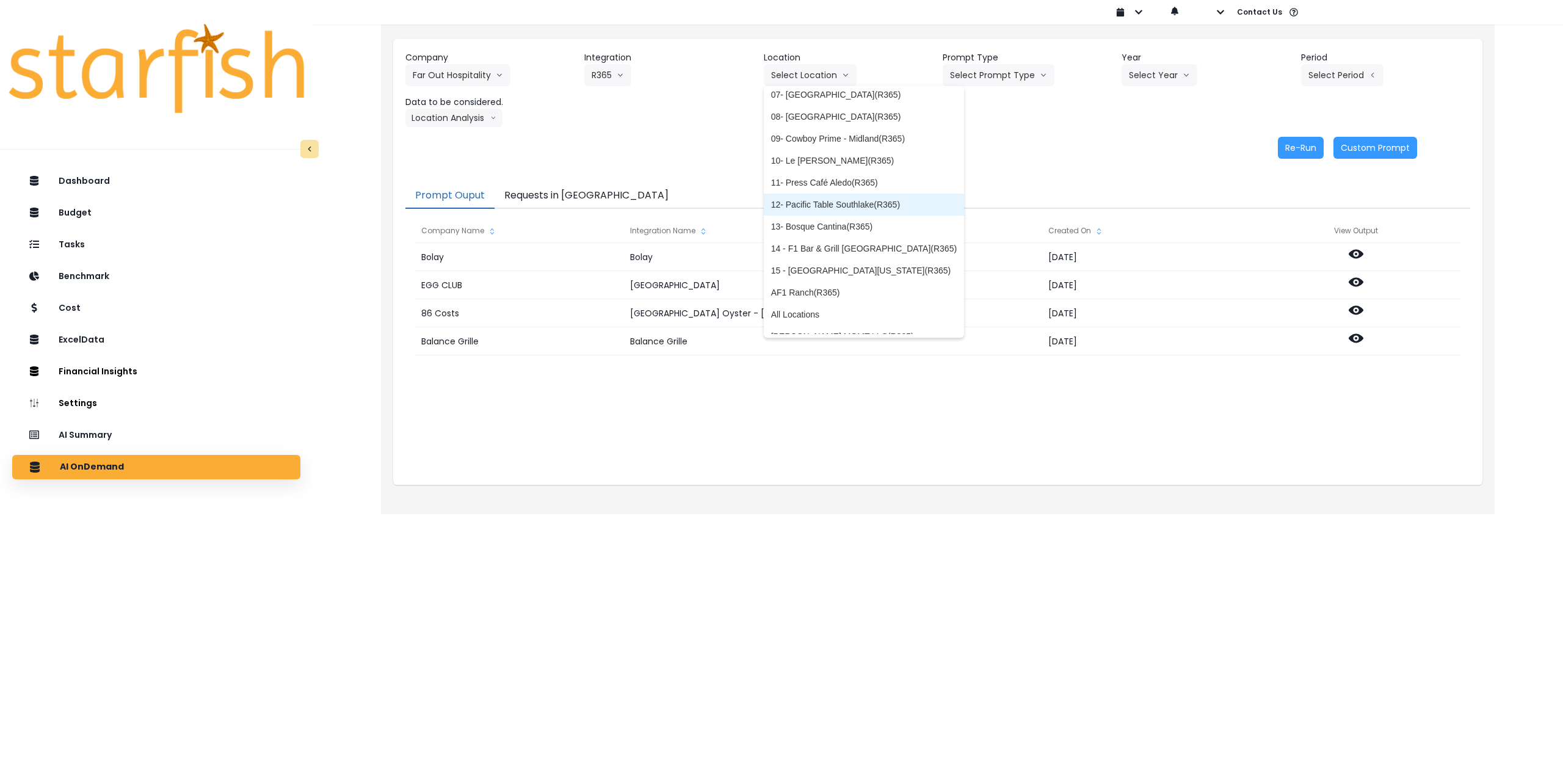
scroll to position [151, 0]
click at [812, 299] on span "All Locations" at bounding box center [864, 301] width 186 height 12
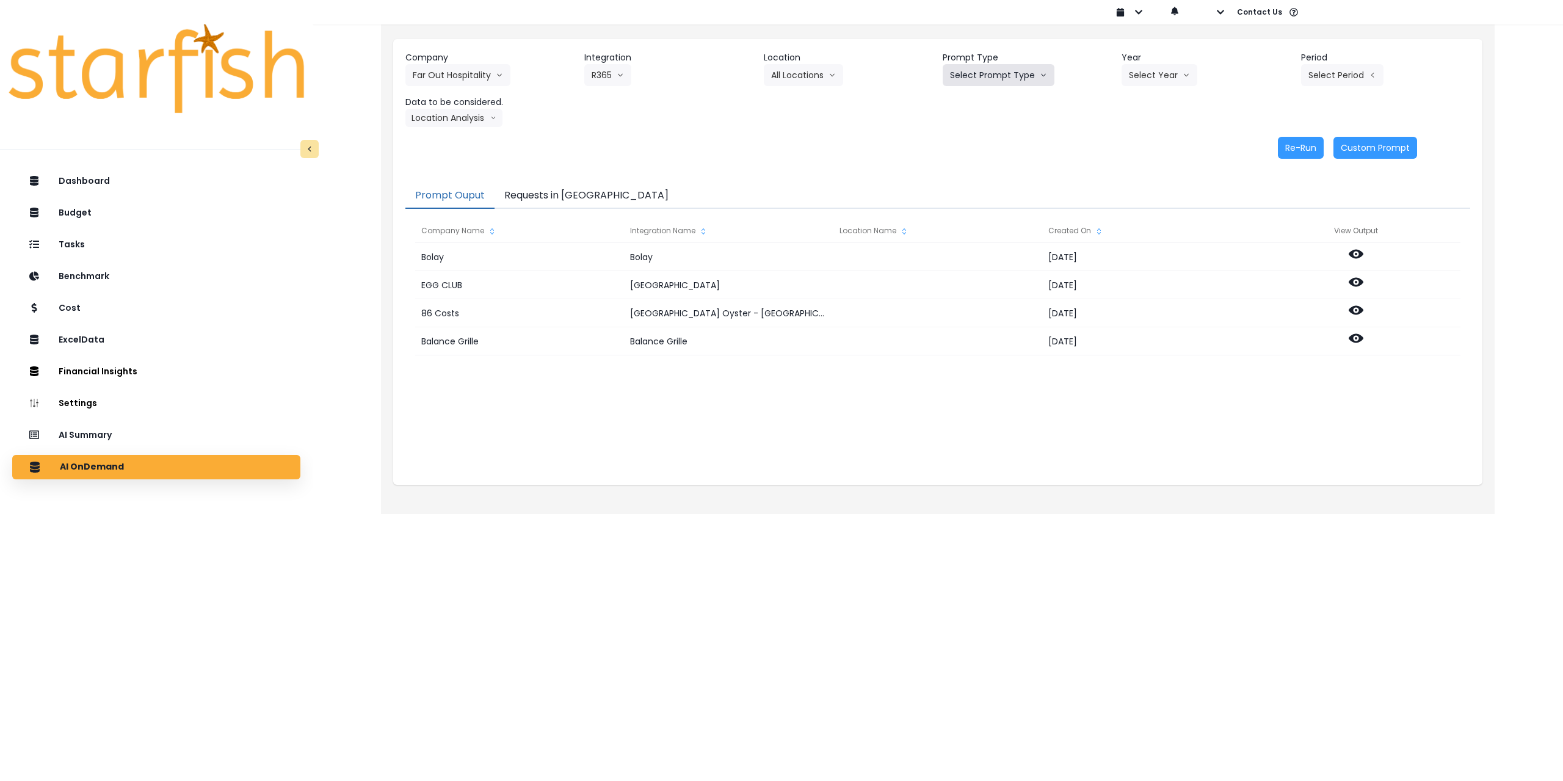
click at [1001, 69] on button "Select Prompt Type" at bounding box center [999, 75] width 112 height 22
click at [981, 164] on span "Monthly Summary" at bounding box center [984, 167] width 69 height 12
click at [1151, 70] on button "Select Year" at bounding box center [1160, 75] width 76 height 22
click at [1134, 145] on span "2025" at bounding box center [1138, 145] width 19 height 12
click at [1335, 76] on button "Select Period" at bounding box center [1342, 75] width 82 height 22
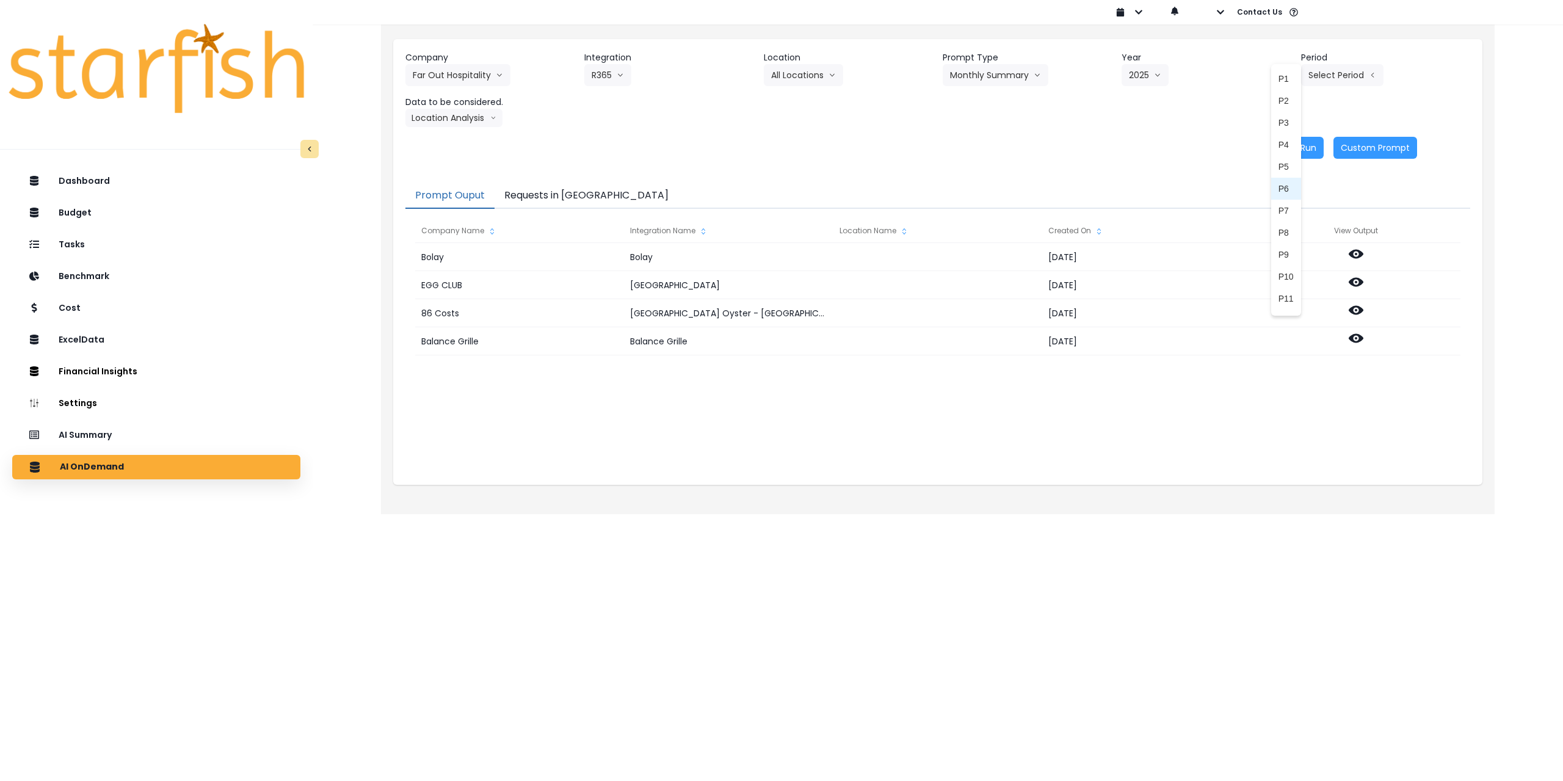
click at [1278, 188] on span "P6" at bounding box center [1285, 189] width 15 height 12
click at [448, 117] on button "Location Analysis" at bounding box center [453, 118] width 97 height 18
click at [453, 140] on span "Comparison overtime" at bounding box center [453, 142] width 81 height 12
click at [1310, 148] on button "Re-Run" at bounding box center [1301, 148] width 46 height 22
click at [484, 117] on button "Comparison overtime" at bounding box center [464, 118] width 118 height 18
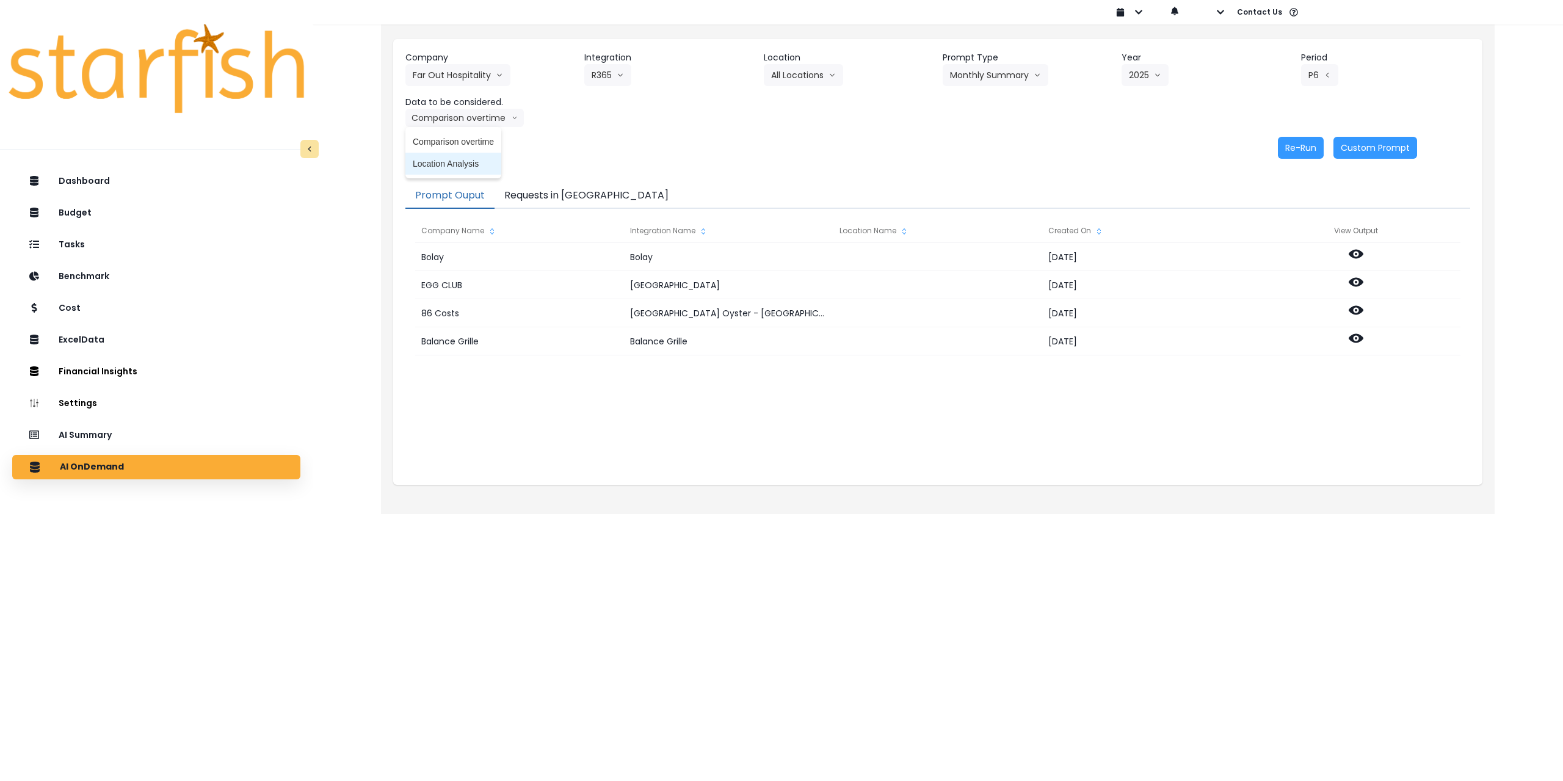
click at [460, 160] on span "Location Analysis" at bounding box center [453, 164] width 81 height 12
click at [1294, 151] on button "Re-Run" at bounding box center [1301, 148] width 46 height 22
click at [549, 191] on button "Requests in [GEOGRAPHIC_DATA]" at bounding box center [587, 196] width 184 height 26
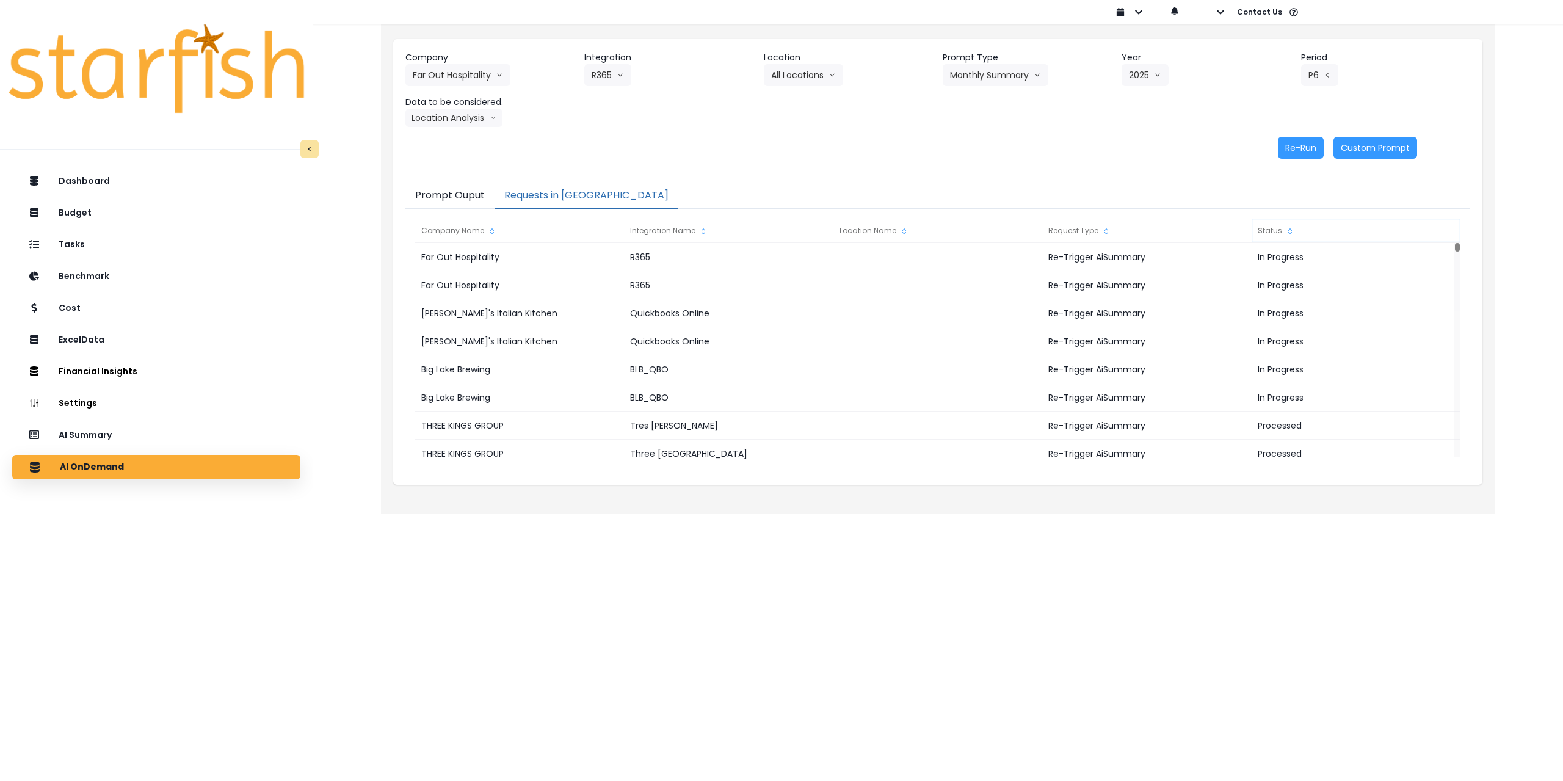
click at [1272, 227] on div "Status" at bounding box center [1356, 231] width 209 height 24
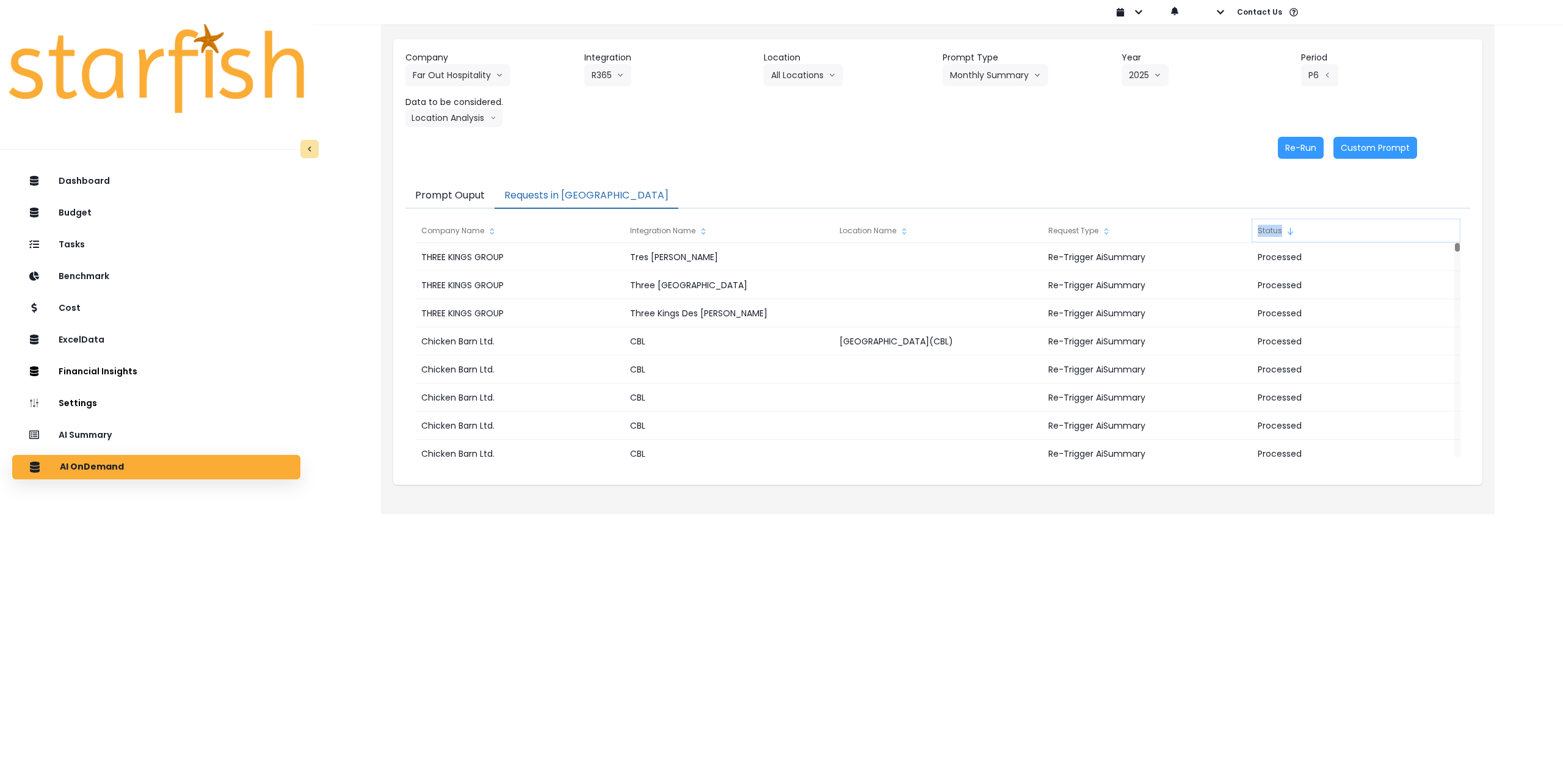
click at [1272, 227] on div "Status" at bounding box center [1356, 231] width 209 height 24
